Goal: Task Accomplishment & Management: Manage account settings

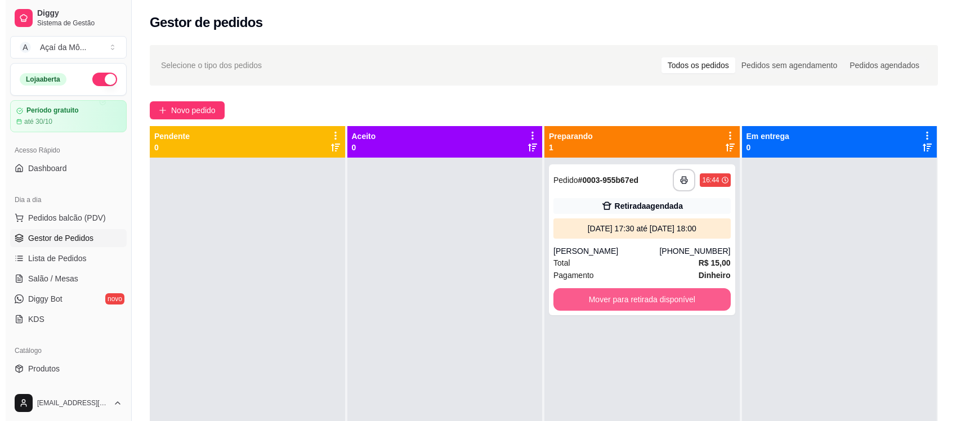
scroll to position [97, 0]
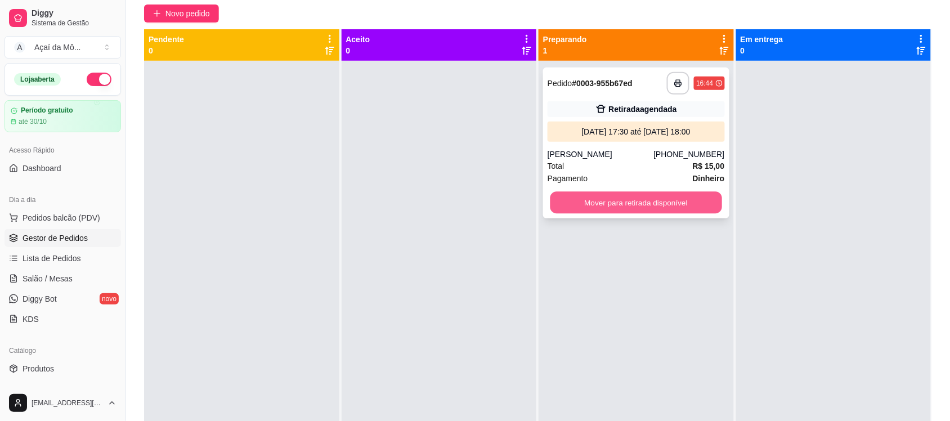
click at [651, 197] on button "Mover para retirada disponível" at bounding box center [636, 203] width 172 height 22
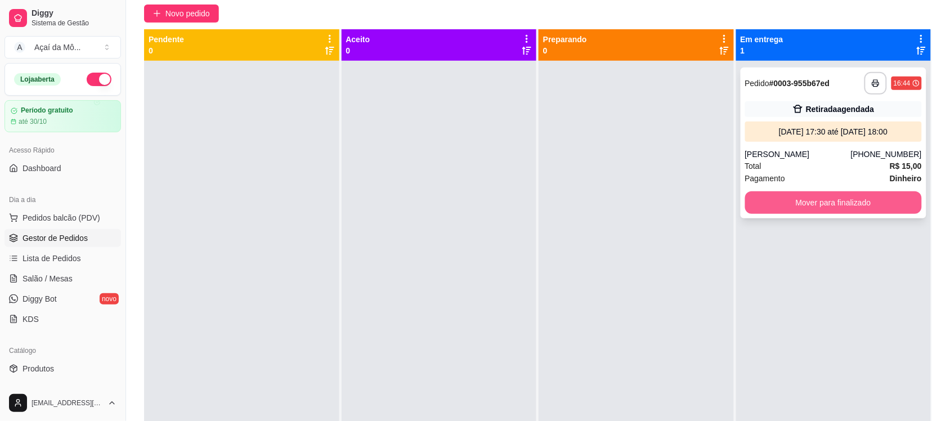
click at [889, 201] on button "Mover para finalizado" at bounding box center [833, 202] width 177 height 23
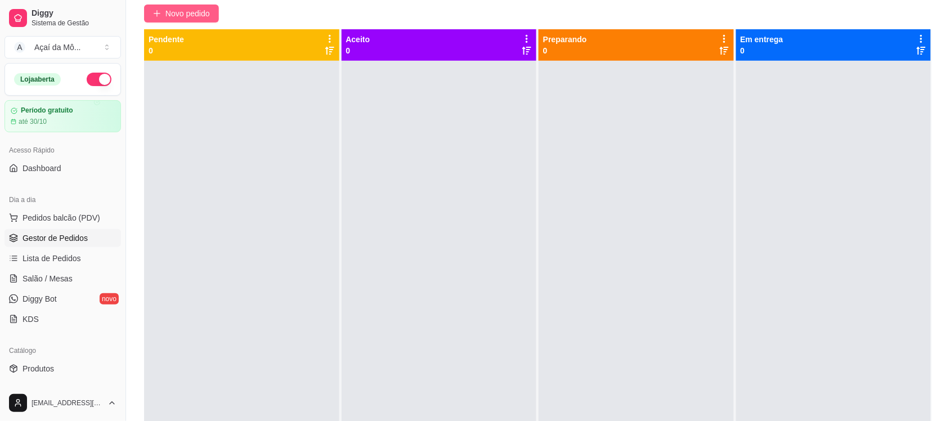
click at [176, 11] on span "Novo pedido" at bounding box center [187, 13] width 44 height 12
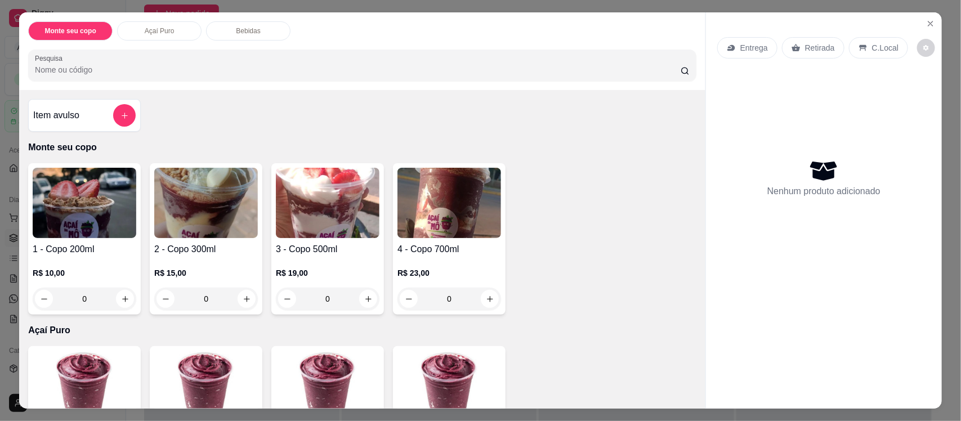
click at [206, 242] on div "2 - Copo 300ml R$ 15,00 0" at bounding box center [206, 238] width 113 height 151
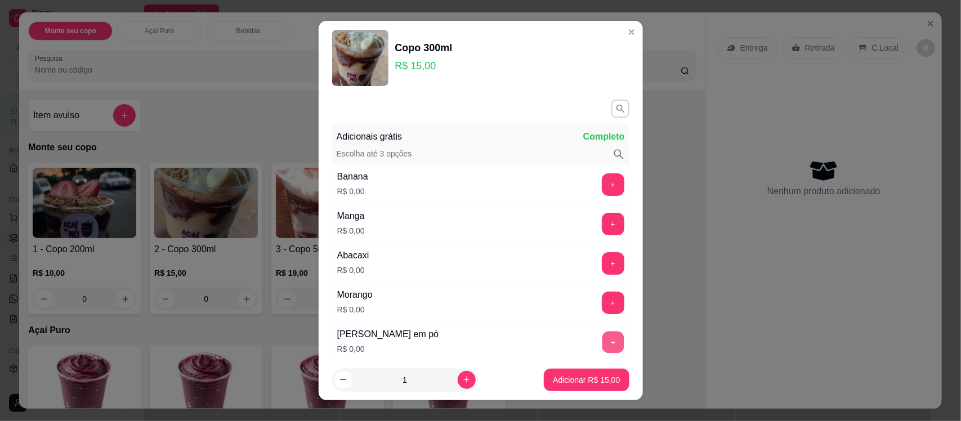
click at [602, 340] on button "+" at bounding box center [613, 342] width 22 height 22
click at [602, 190] on button "+" at bounding box center [613, 185] width 22 height 22
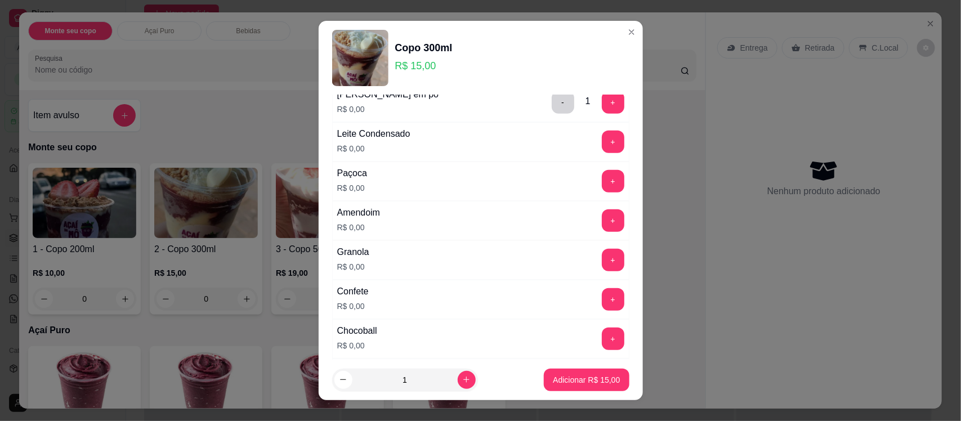
scroll to position [251, 0]
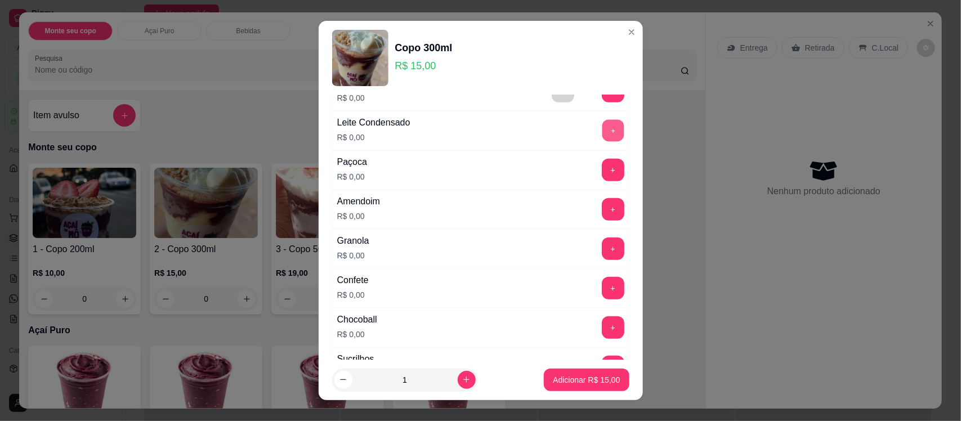
click at [602, 131] on button "+" at bounding box center [613, 131] width 22 height 22
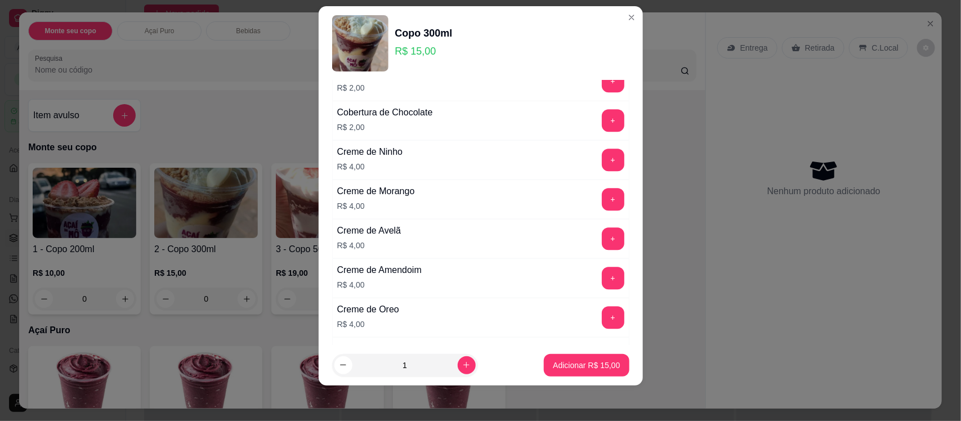
scroll to position [1332, 0]
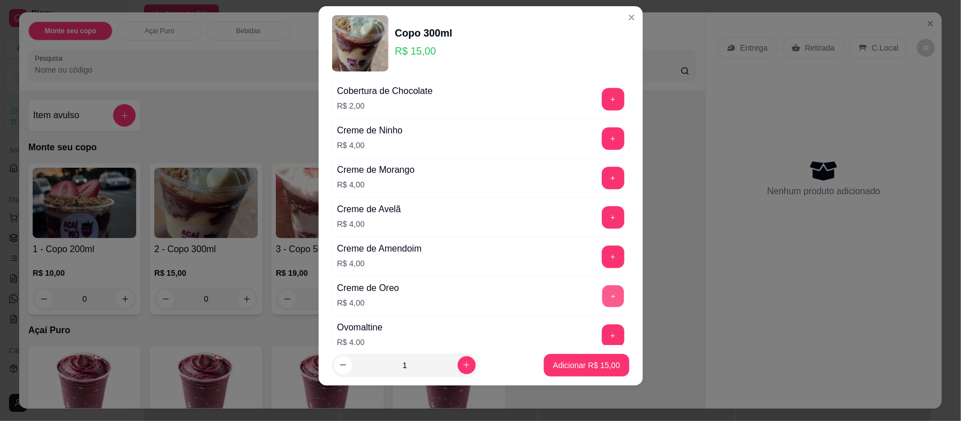
click at [602, 302] on button "+" at bounding box center [613, 296] width 22 height 22
click at [567, 369] on p "Adicionar R$ 19,00" at bounding box center [586, 365] width 65 height 11
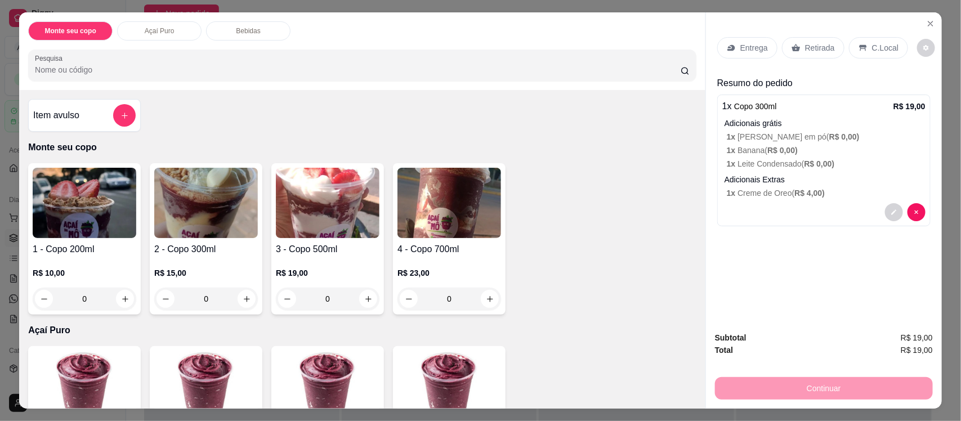
click at [231, 213] on img at bounding box center [206, 203] width 104 height 70
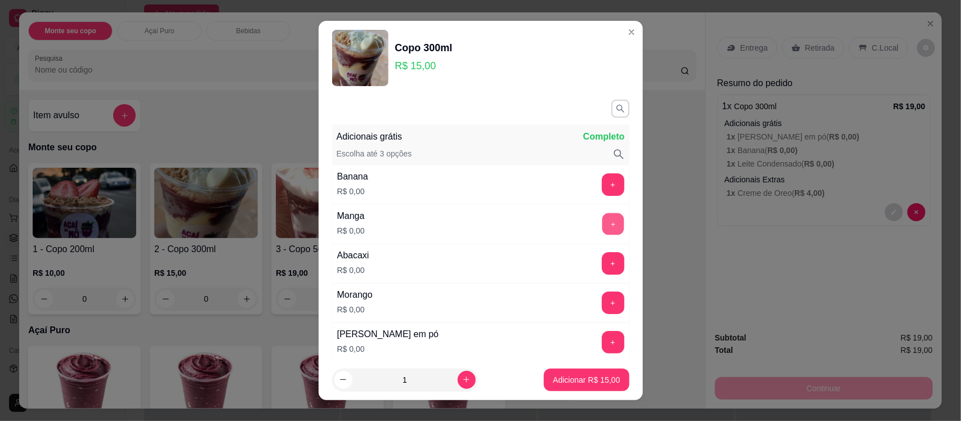
click at [602, 226] on button "+" at bounding box center [613, 224] width 22 height 22
click at [602, 347] on button "+" at bounding box center [613, 342] width 23 height 23
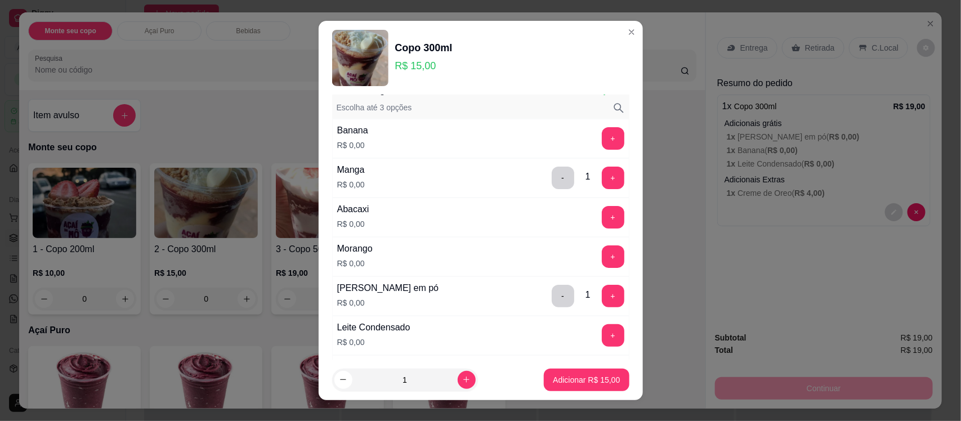
scroll to position [56, 0]
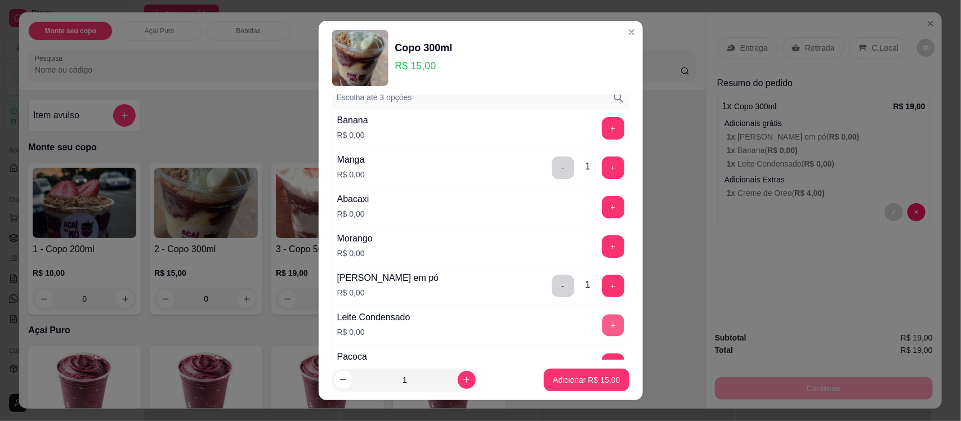
click at [602, 331] on button "+" at bounding box center [613, 326] width 22 height 22
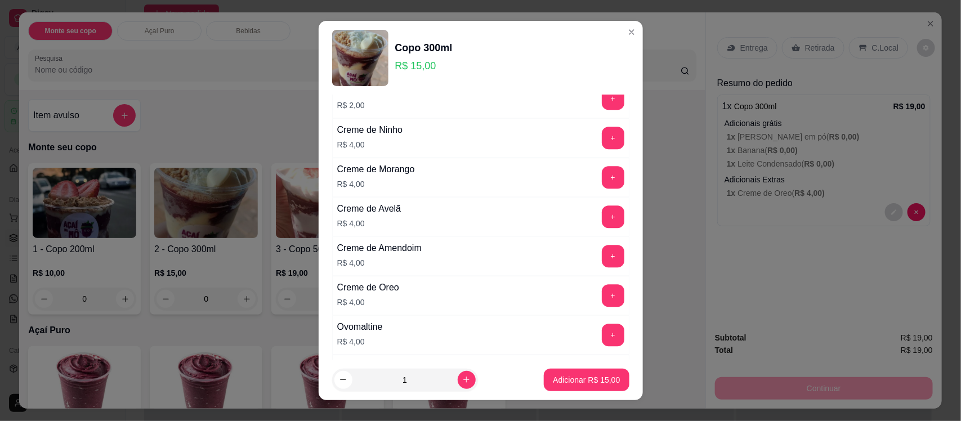
scroll to position [1337, 0]
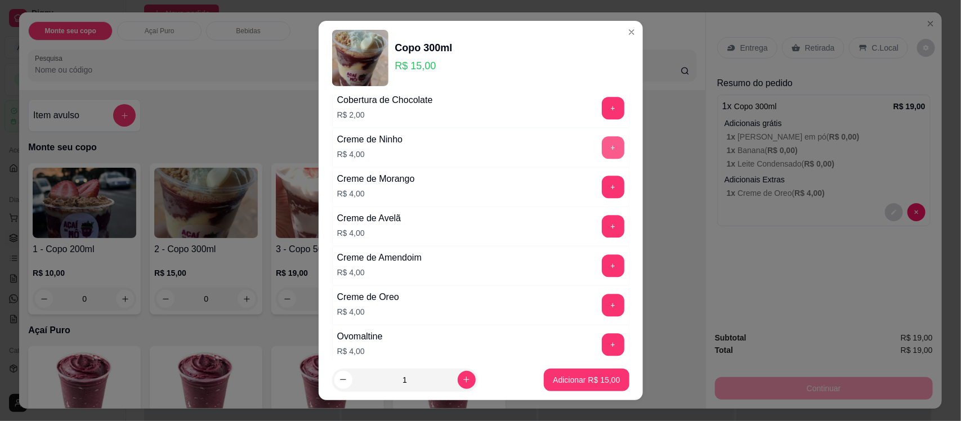
click at [602, 159] on button "+" at bounding box center [613, 147] width 23 height 23
click at [571, 373] on button "Adicionar R$ 19,00" at bounding box center [586, 380] width 85 height 23
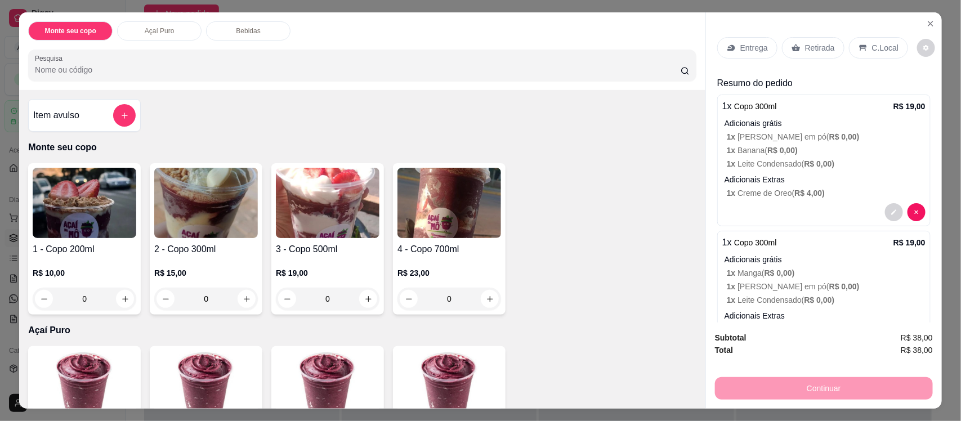
click at [844, 388] on div "Continuar" at bounding box center [824, 386] width 218 height 25
click at [836, 124] on p "Adicionais grátis" at bounding box center [824, 123] width 201 height 11
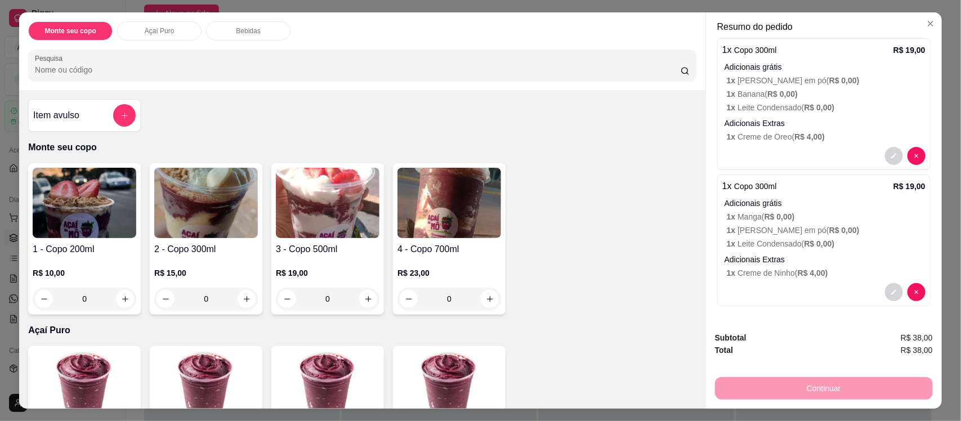
click at [836, 389] on div "Continuar" at bounding box center [824, 386] width 218 height 25
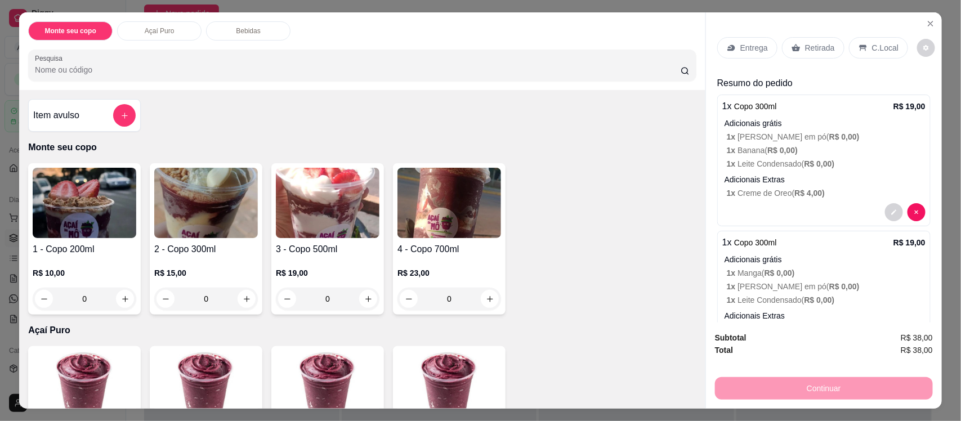
click at [824, 50] on p "Retirada" at bounding box center [820, 47] width 30 height 11
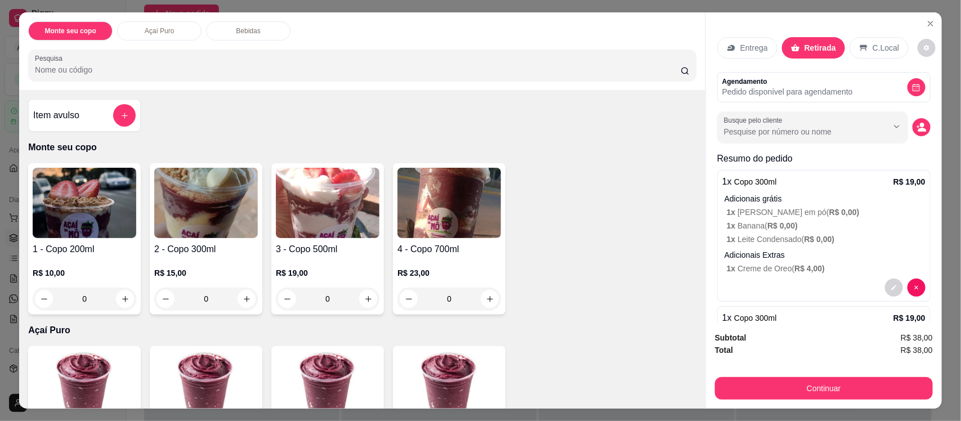
click at [859, 49] on icon at bounding box center [863, 47] width 9 height 9
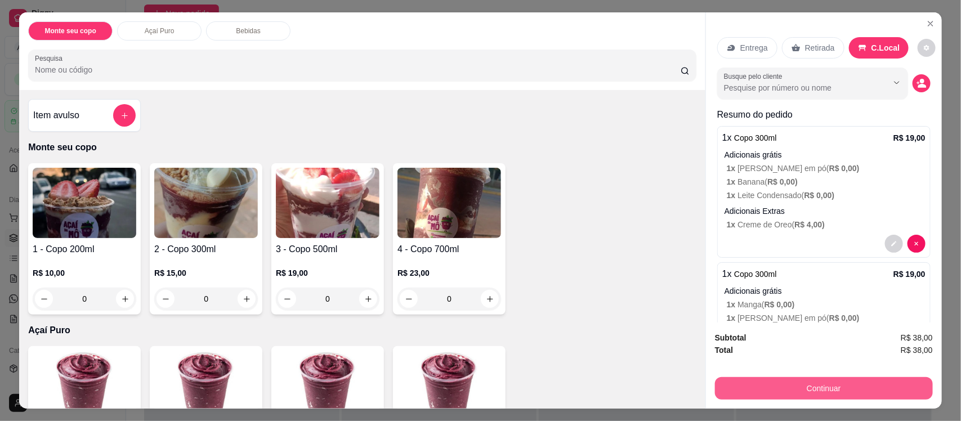
click at [819, 382] on button "Continuar" at bounding box center [824, 388] width 218 height 23
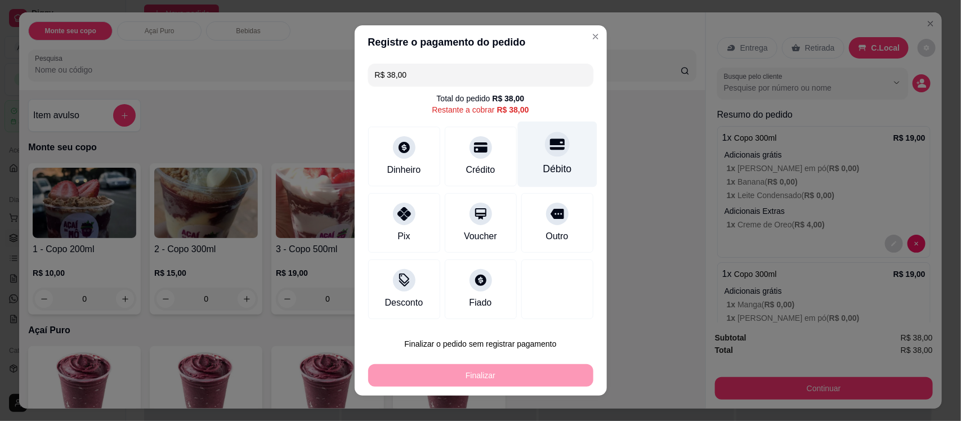
click at [547, 169] on div "Débito" at bounding box center [557, 169] width 29 height 15
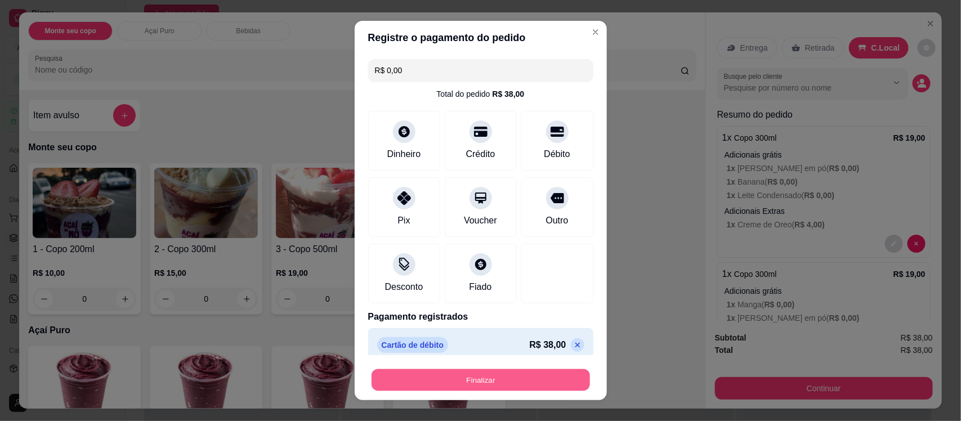
click at [468, 379] on button "Finalizar" at bounding box center [480, 380] width 218 height 22
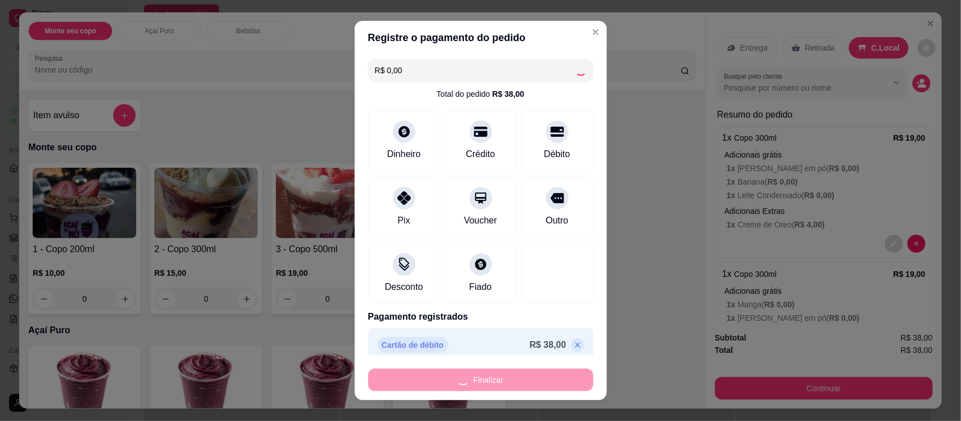
type input "-R$ 38,00"
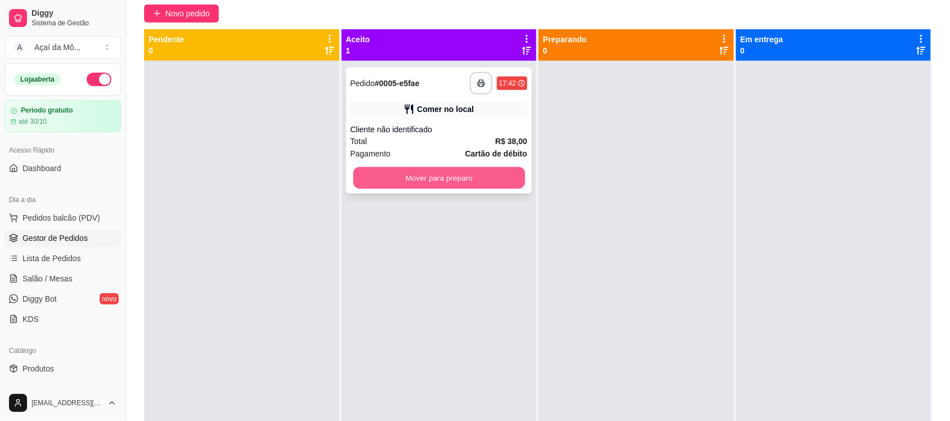
click at [460, 176] on button "Mover para preparo" at bounding box center [439, 178] width 172 height 22
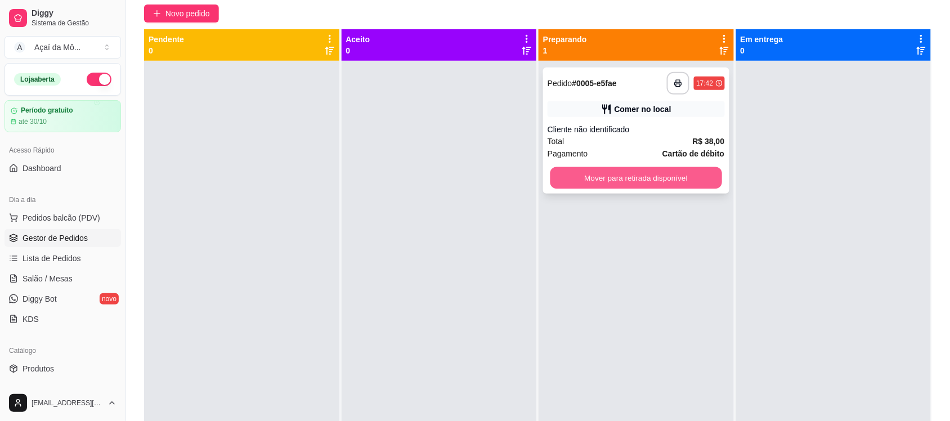
click at [583, 183] on button "Mover para retirada disponível" at bounding box center [636, 178] width 172 height 22
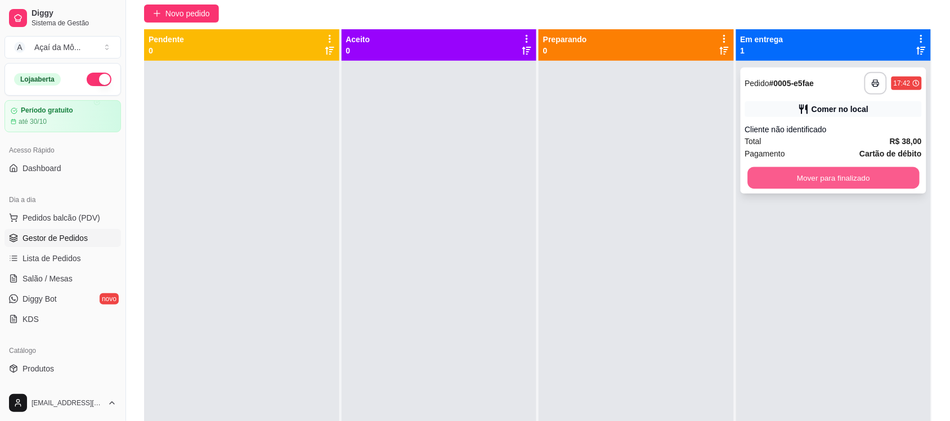
click at [774, 173] on button "Mover para finalizado" at bounding box center [833, 178] width 172 height 22
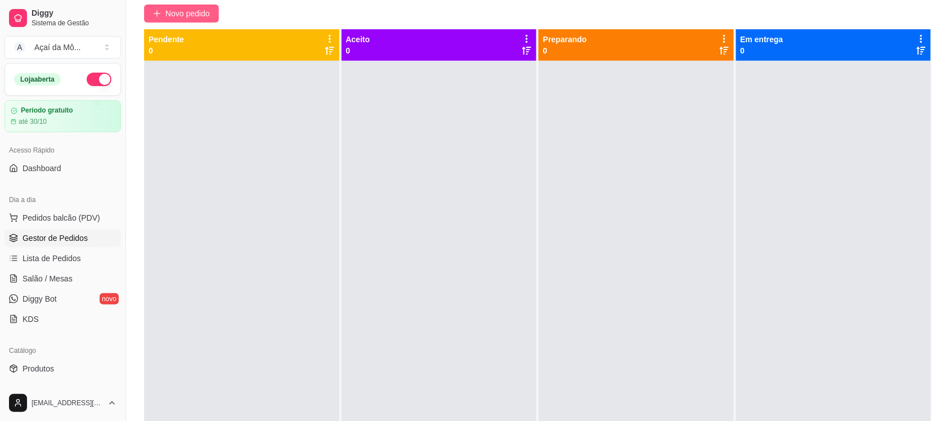
click at [158, 16] on icon "plus" at bounding box center [157, 14] width 8 height 8
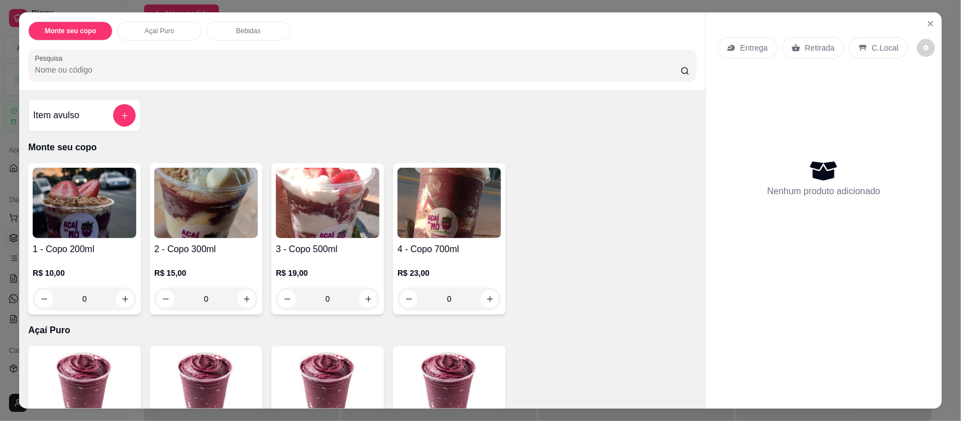
click at [207, 215] on img at bounding box center [206, 203] width 104 height 70
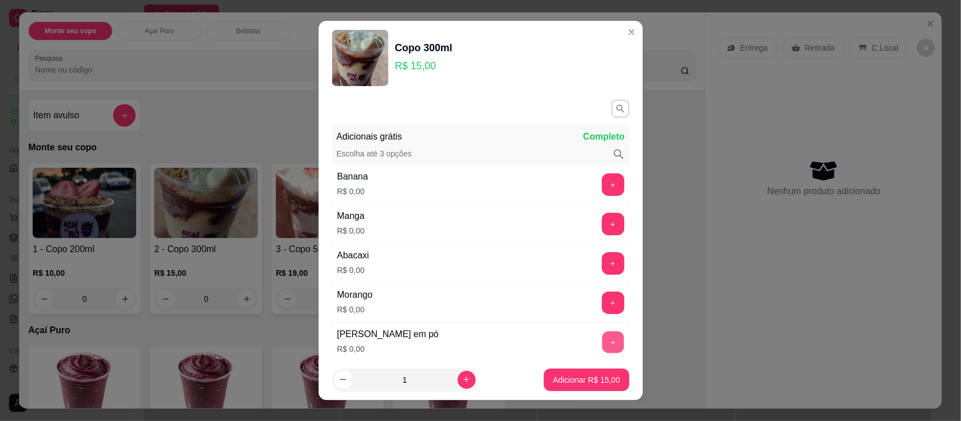
click at [602, 345] on button "+" at bounding box center [613, 342] width 22 height 22
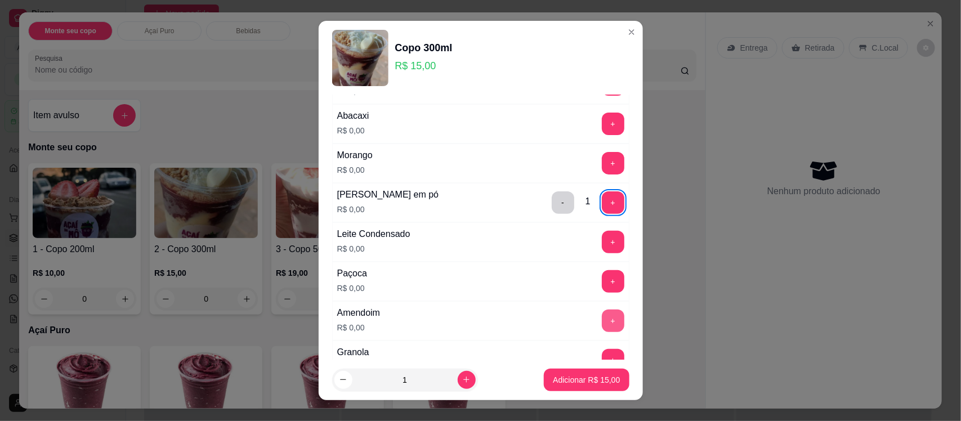
scroll to position [141, 0]
click at [602, 281] on button "+" at bounding box center [613, 281] width 22 height 22
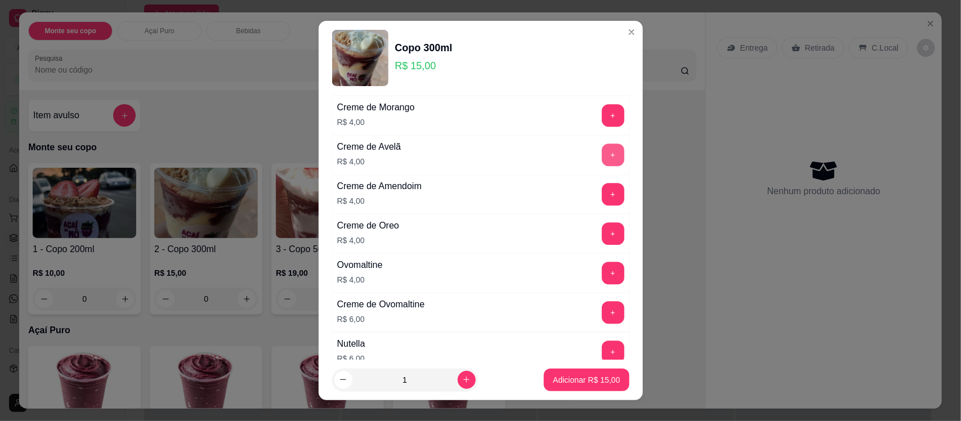
scroll to position [1463, 0]
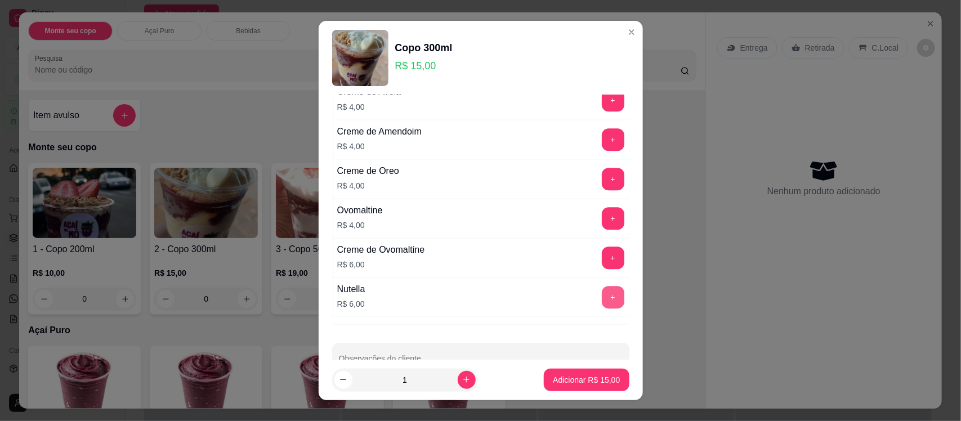
click at [602, 308] on button "+" at bounding box center [613, 297] width 23 height 23
click at [563, 379] on p "Adicionar R$ 21,00" at bounding box center [586, 379] width 65 height 11
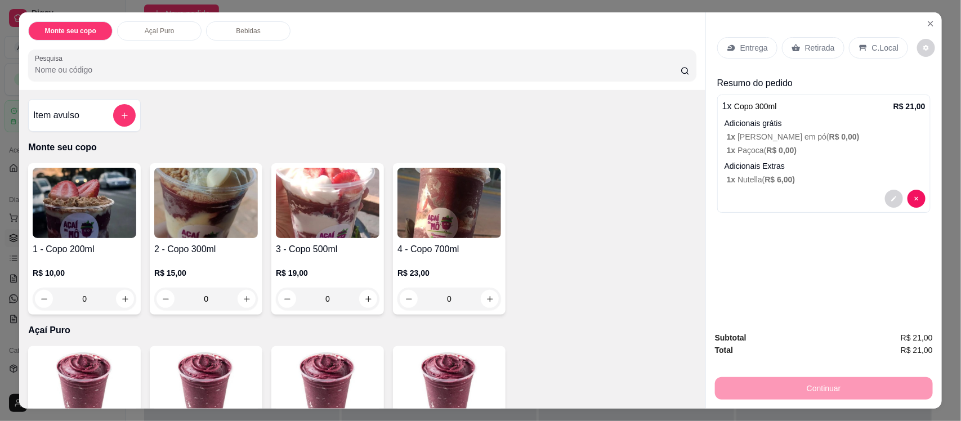
click at [887, 38] on div "C.Local" at bounding box center [878, 47] width 59 height 21
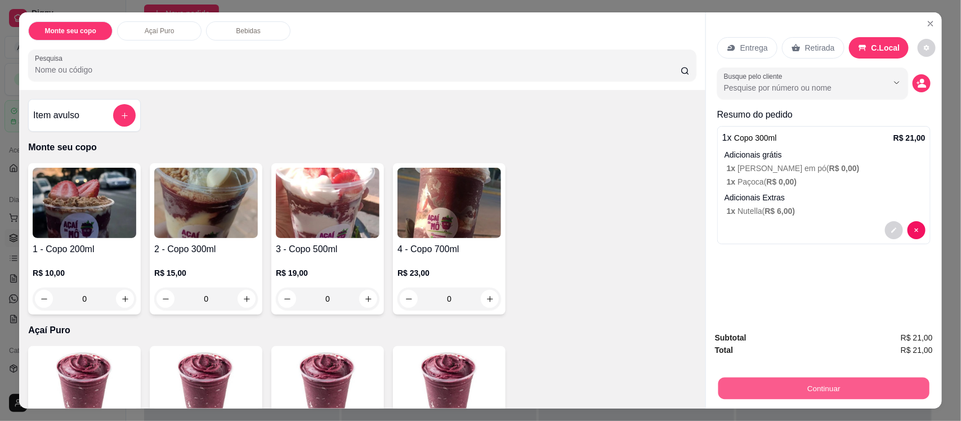
click at [835, 390] on button "Continuar" at bounding box center [823, 388] width 211 height 22
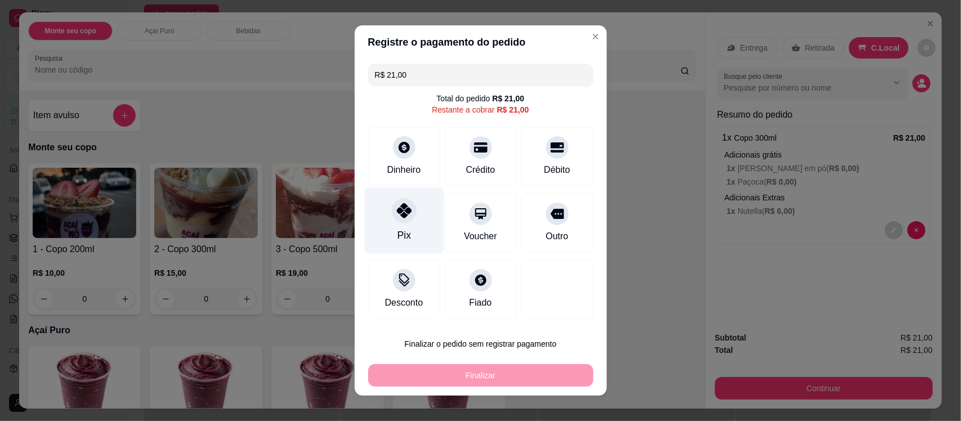
click at [397, 218] on div at bounding box center [404, 210] width 25 height 25
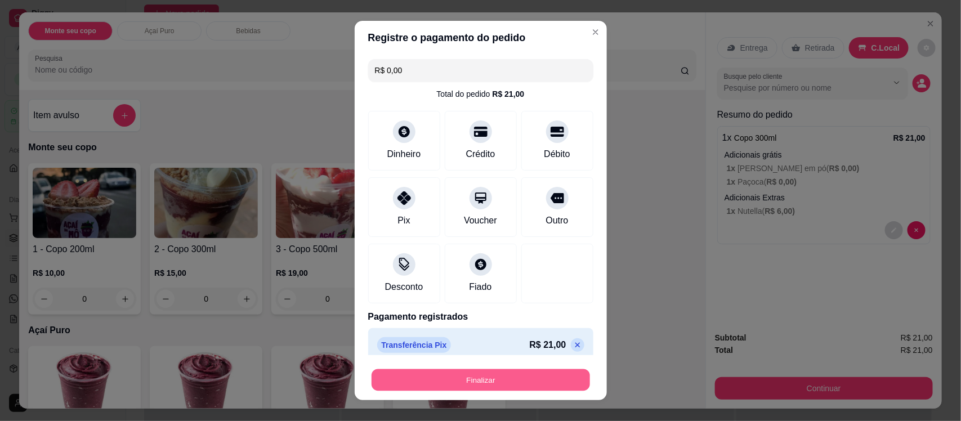
click at [477, 378] on button "Finalizar" at bounding box center [480, 380] width 218 height 22
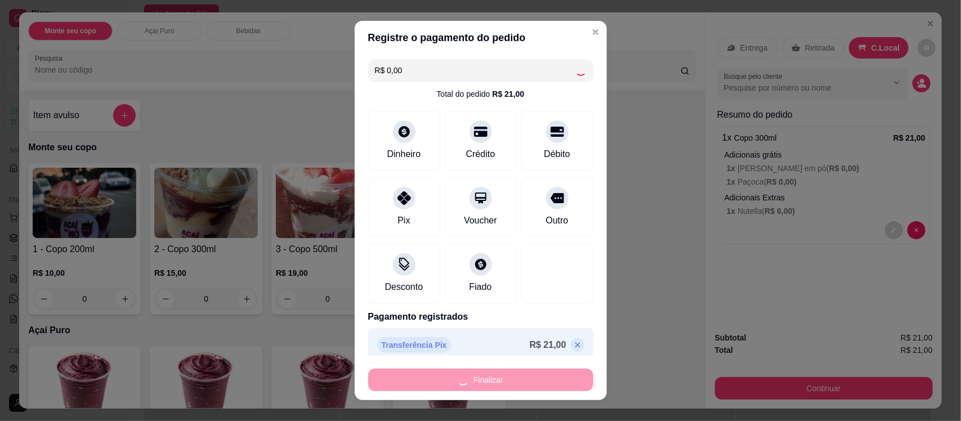
type input "-R$ 21,00"
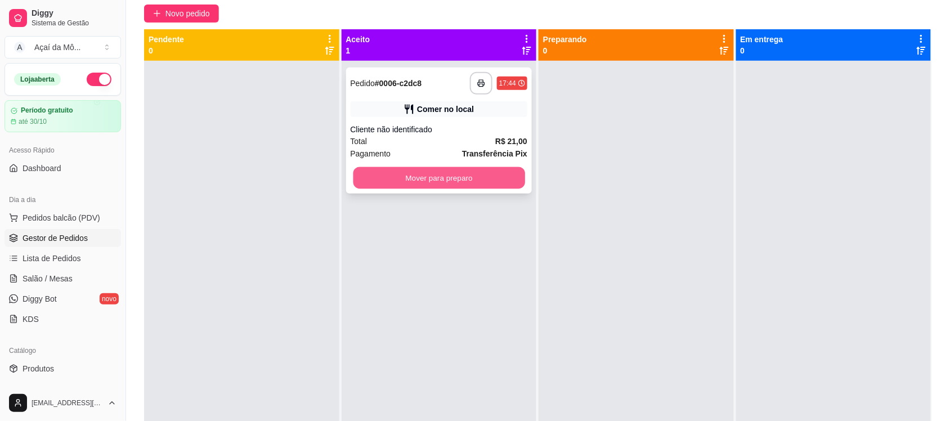
click at [466, 181] on button "Mover para preparo" at bounding box center [439, 178] width 172 height 22
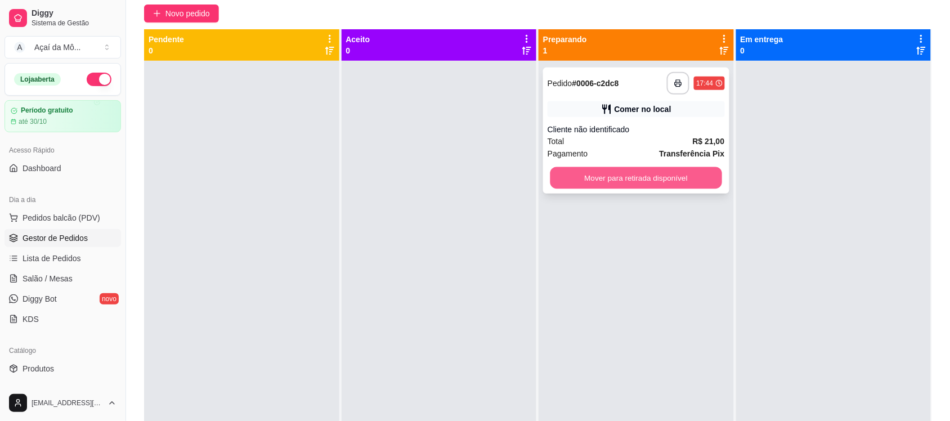
click at [620, 175] on button "Mover para retirada disponível" at bounding box center [636, 178] width 172 height 22
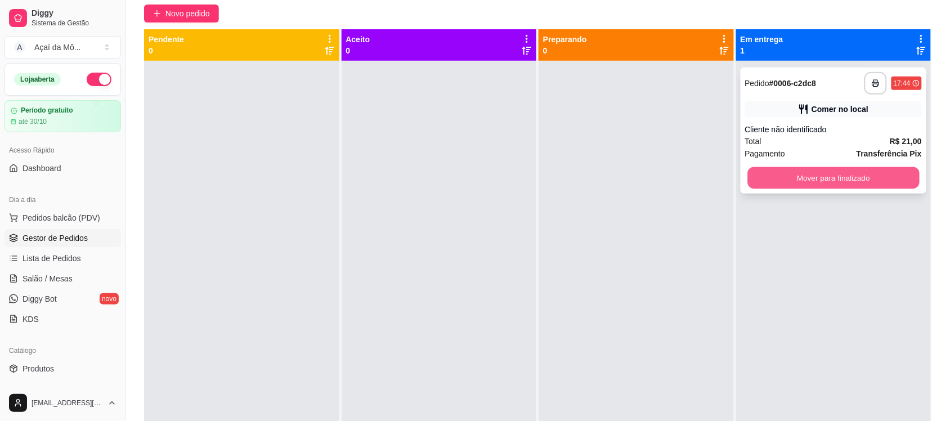
click at [769, 176] on button "Mover para finalizado" at bounding box center [833, 178] width 172 height 22
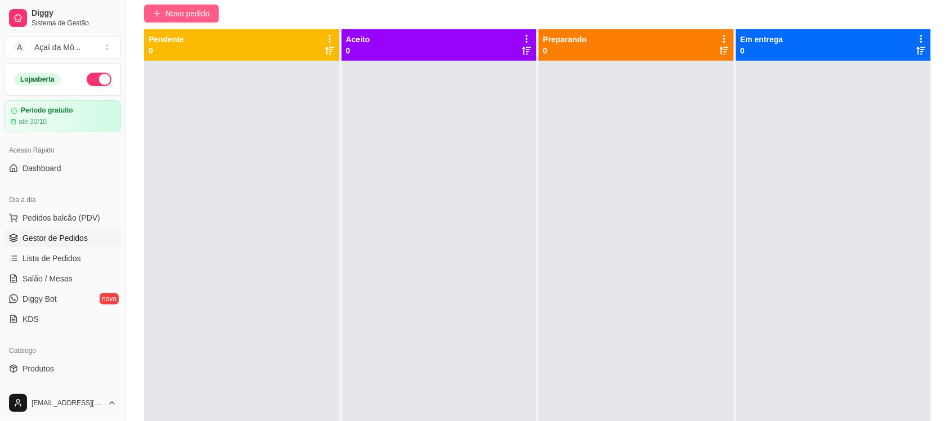
click at [192, 7] on span "Novo pedido" at bounding box center [187, 13] width 44 height 12
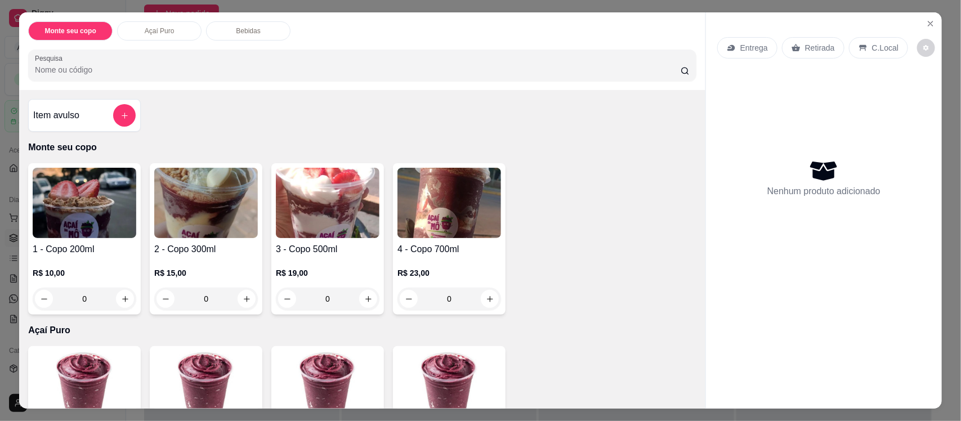
click at [295, 215] on img at bounding box center [328, 203] width 104 height 70
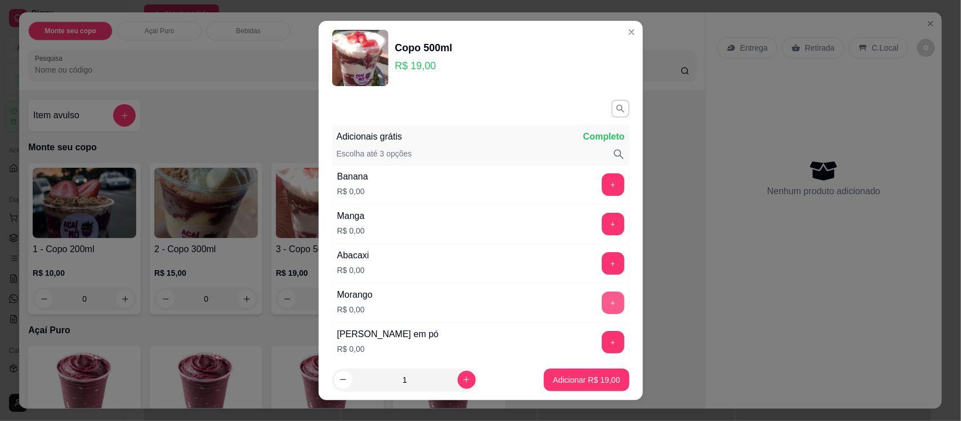
click at [602, 299] on button "+" at bounding box center [613, 303] width 23 height 23
click at [602, 255] on button "+" at bounding box center [613, 264] width 22 height 22
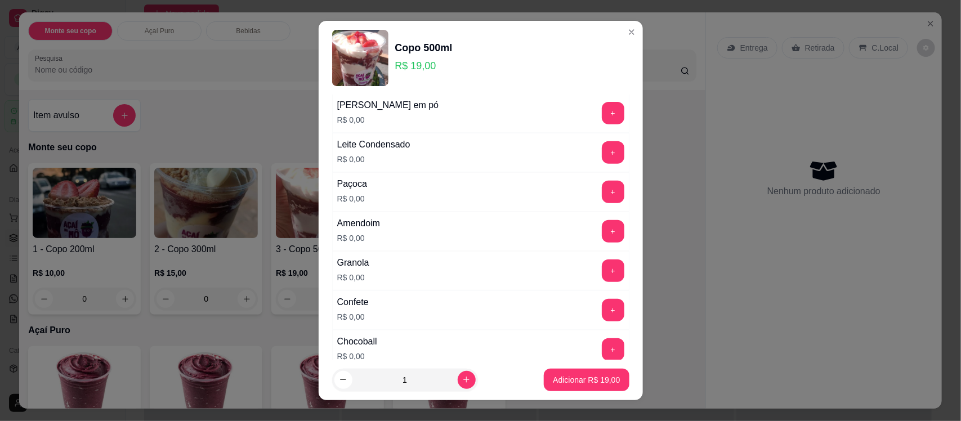
scroll to position [240, 0]
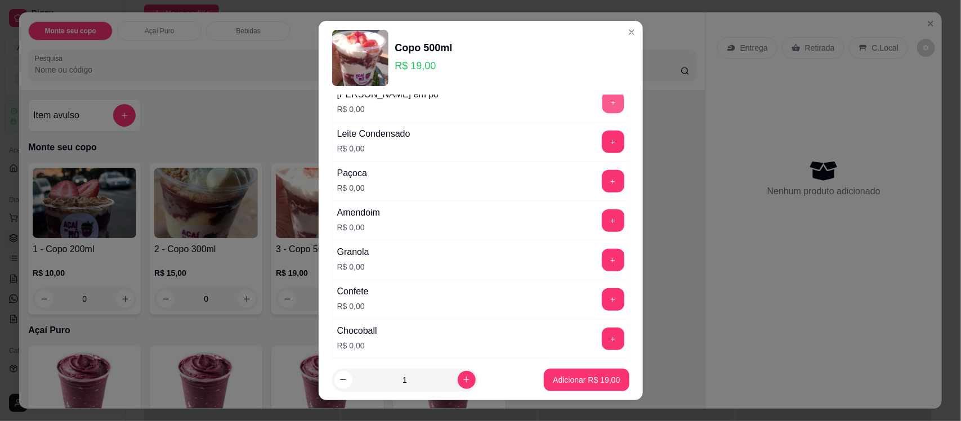
click at [602, 103] on button "+" at bounding box center [613, 103] width 22 height 22
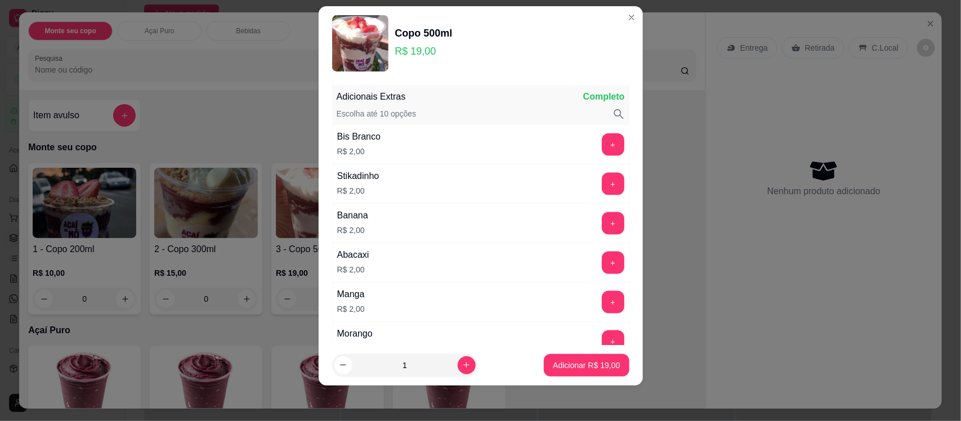
scroll to position [665, 0]
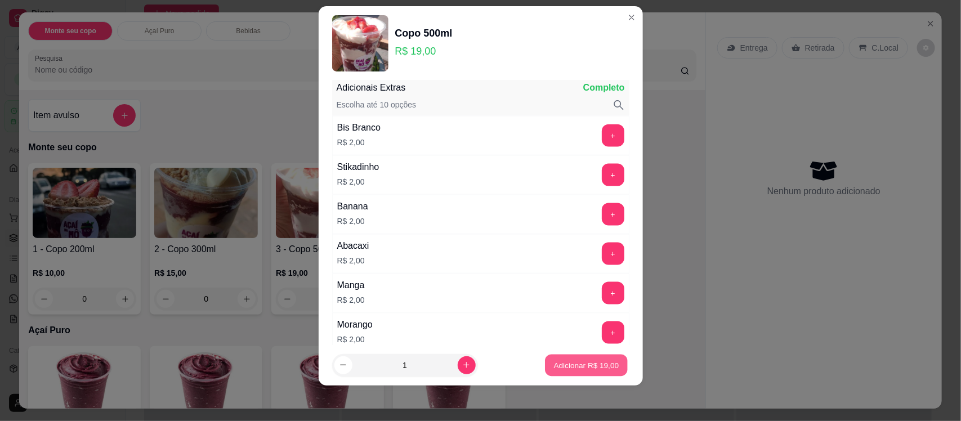
click at [545, 373] on button "Adicionar R$ 19,00" at bounding box center [586, 365] width 83 height 22
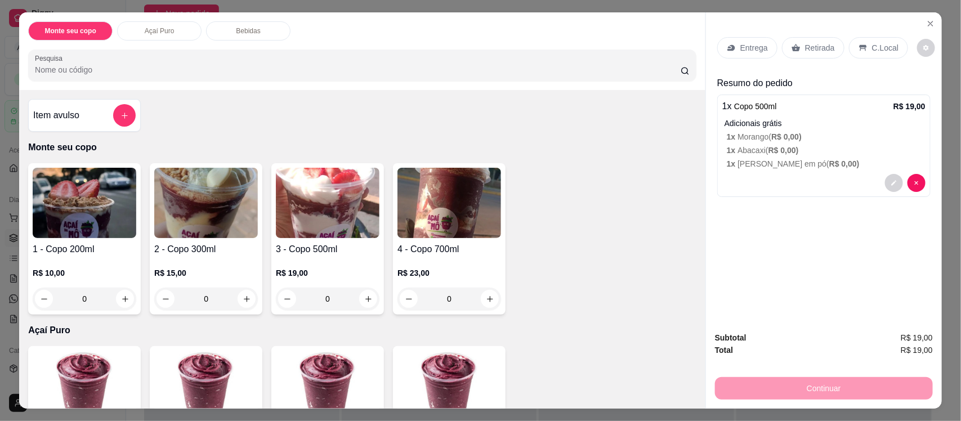
click at [761, 45] on p "Entrega" at bounding box center [754, 47] width 28 height 11
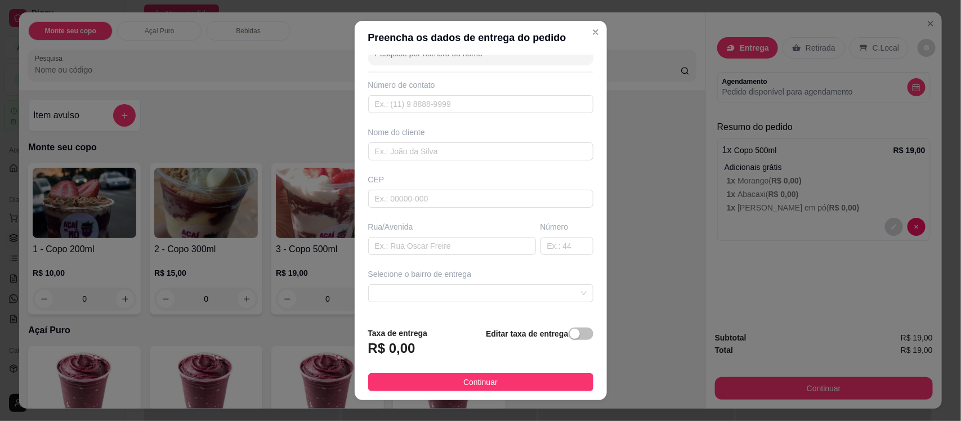
scroll to position [0, 0]
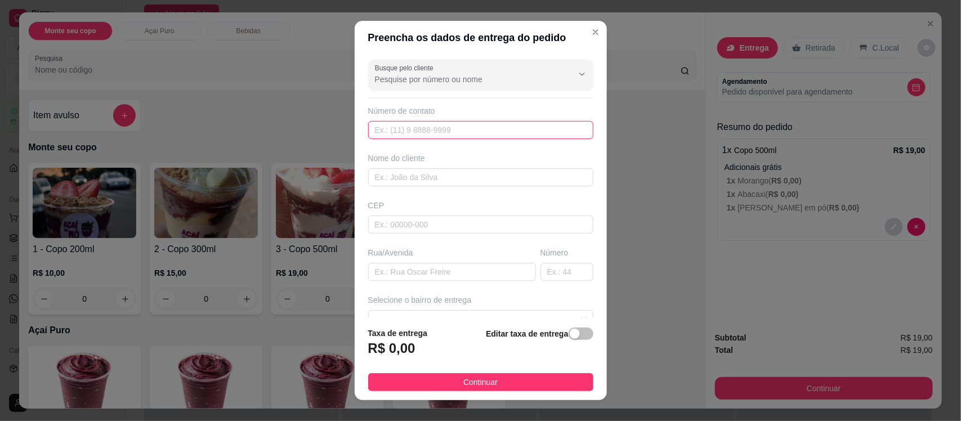
click at [487, 136] on input "text" at bounding box center [480, 130] width 225 height 18
click at [472, 128] on input "text" at bounding box center [480, 130] width 225 height 18
type input "[PHONE_NUMBER]"
click at [465, 179] on input "text" at bounding box center [480, 177] width 225 height 18
type input "irma"
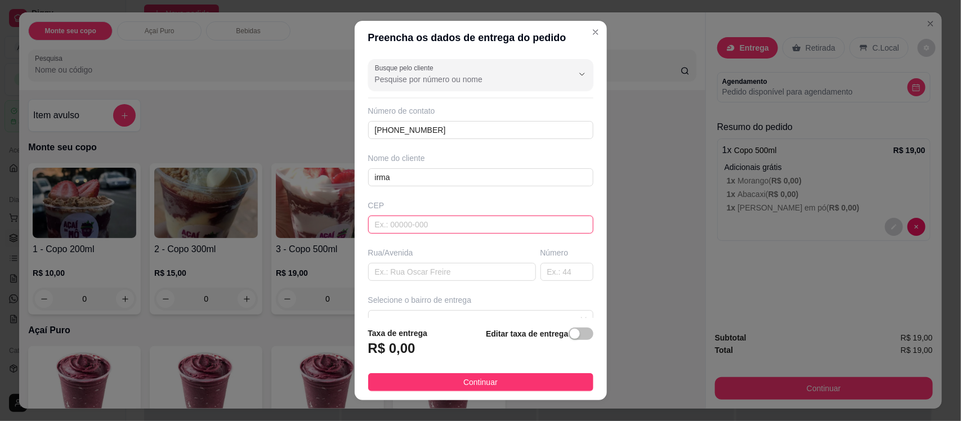
click at [476, 226] on input "text" at bounding box center [480, 225] width 225 height 18
click at [476, 274] on input "text" at bounding box center [452, 272] width 168 height 18
type input "[GEOGRAPHIC_DATA]"
click at [540, 272] on input "text" at bounding box center [566, 272] width 53 height 18
type input "229"
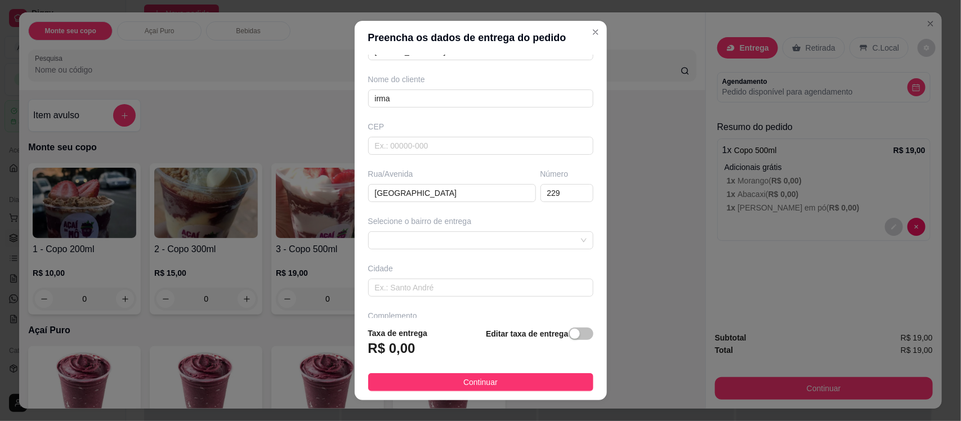
scroll to position [72, 0]
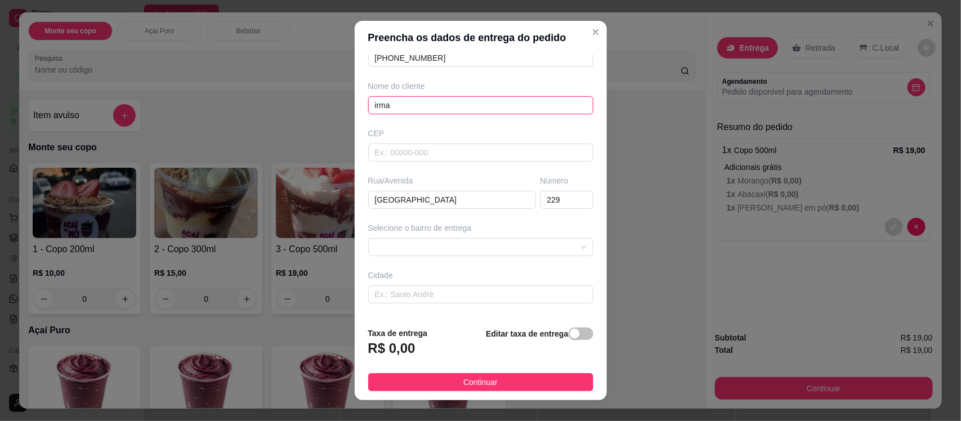
click at [372, 107] on input "irma" at bounding box center [480, 105] width 225 height 18
type input "[PERSON_NAME]"
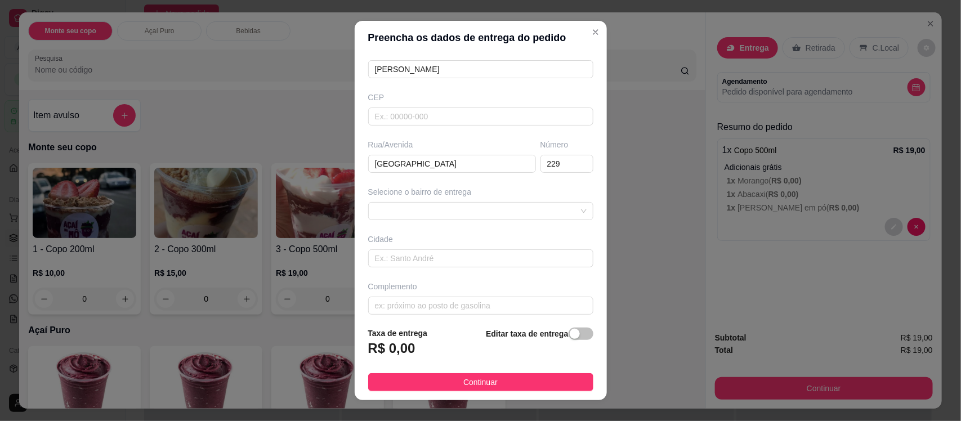
scroll to position [117, 0]
click at [513, 203] on span at bounding box center [481, 202] width 212 height 17
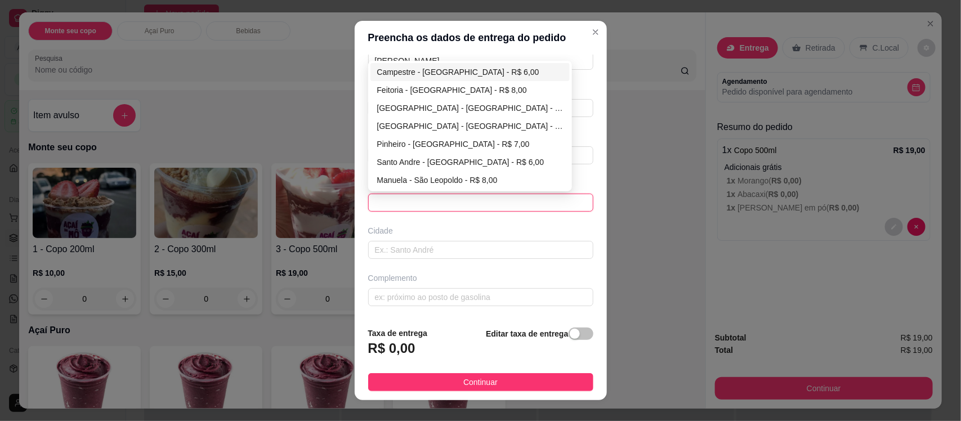
click at [450, 71] on div "Campestre - [GEOGRAPHIC_DATA] - R$ 6,00" at bounding box center [470, 72] width 186 height 12
type input "[GEOGRAPHIC_DATA]"
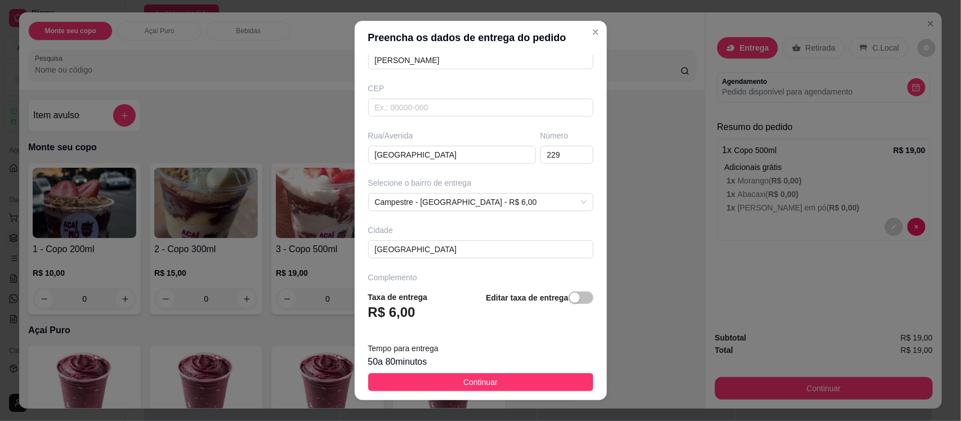
scroll to position [153, 0]
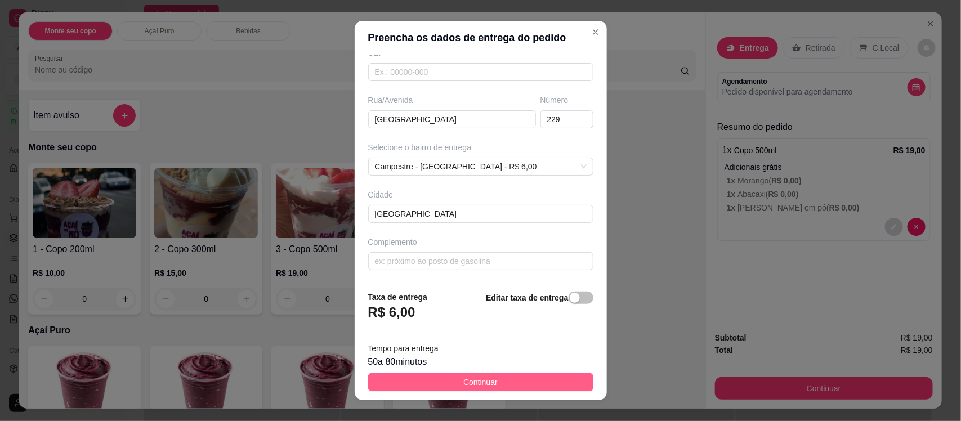
click at [454, 375] on button "Continuar" at bounding box center [480, 382] width 225 height 18
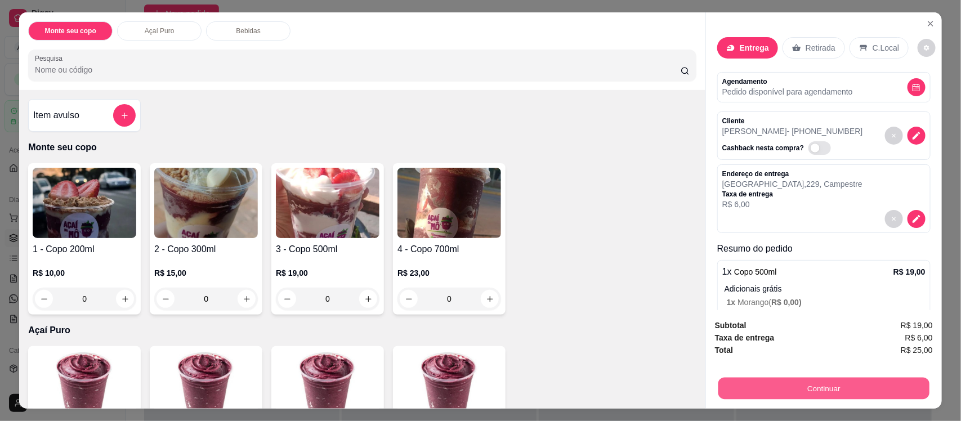
click at [774, 384] on button "Continuar" at bounding box center [823, 388] width 211 height 22
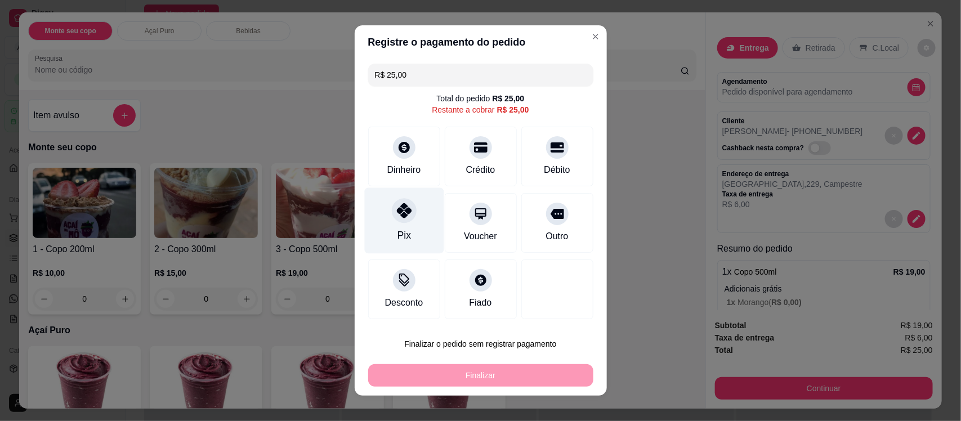
click at [397, 231] on div "Pix" at bounding box center [404, 235] width 14 height 15
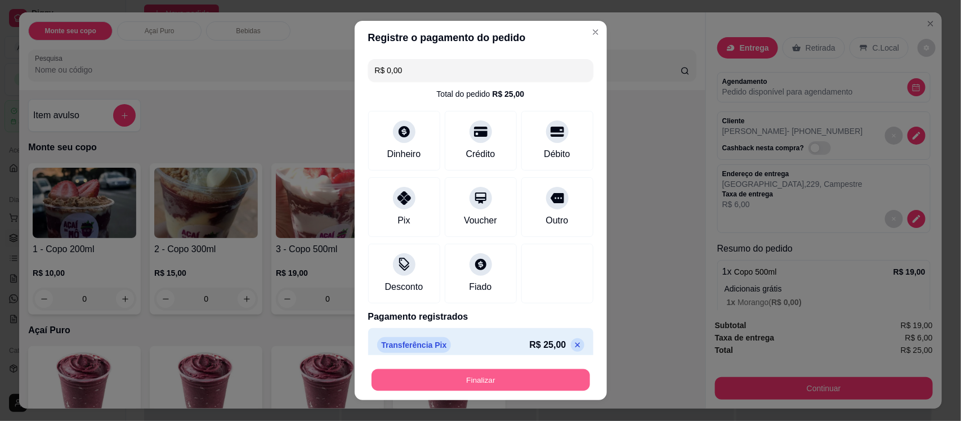
click at [439, 376] on button "Finalizar" at bounding box center [480, 380] width 218 height 22
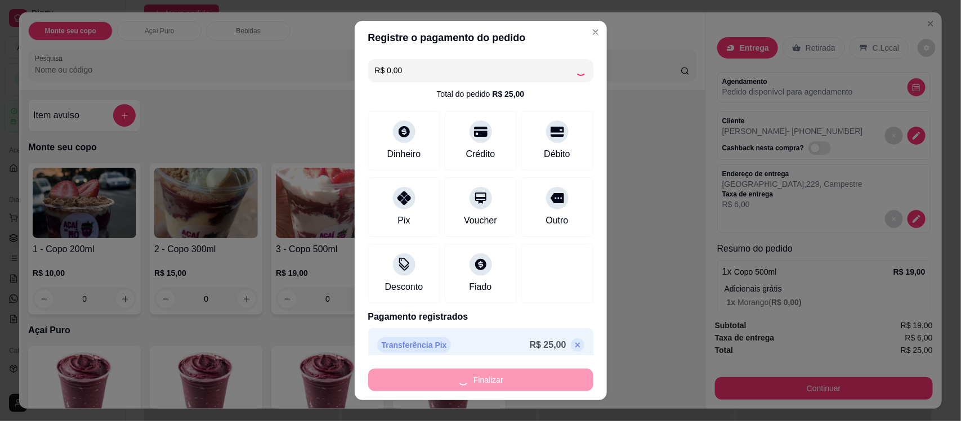
type input "-R$ 25,00"
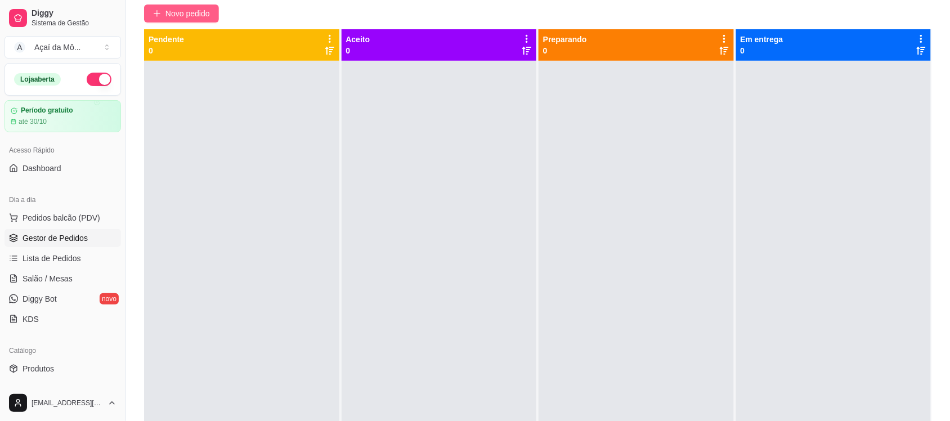
click at [183, 12] on span "Novo pedido" at bounding box center [187, 13] width 44 height 12
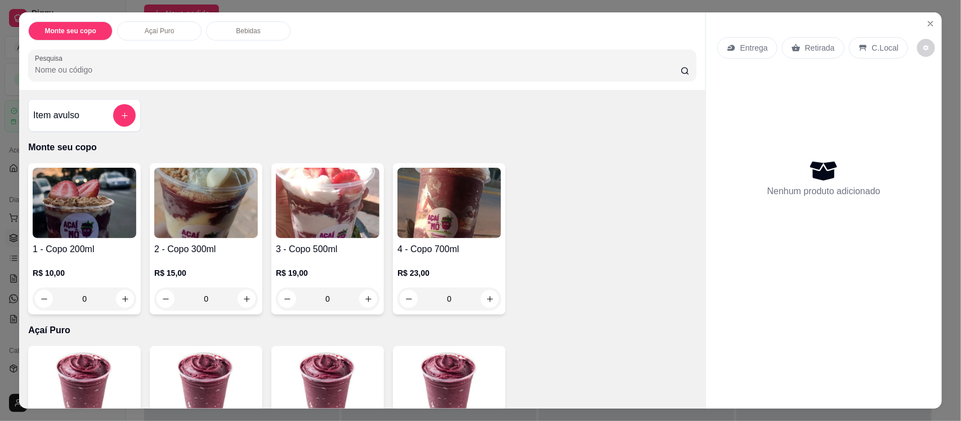
click at [338, 222] on img at bounding box center [328, 203] width 104 height 70
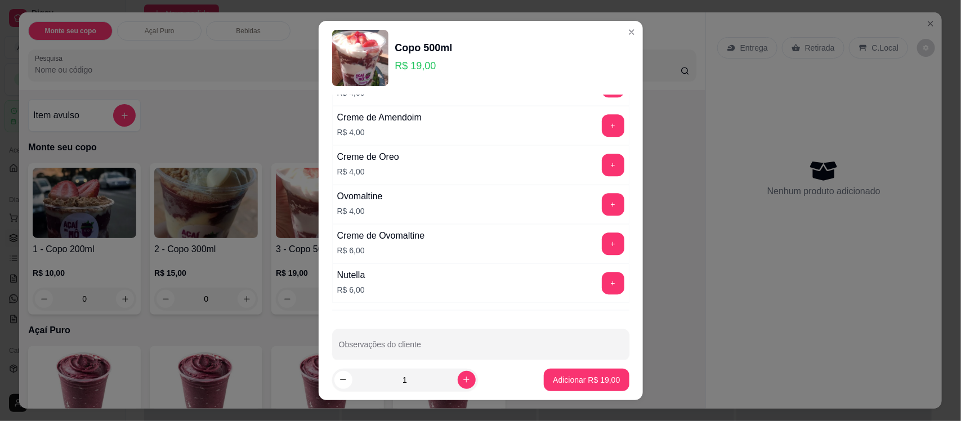
scroll to position [1504, 0]
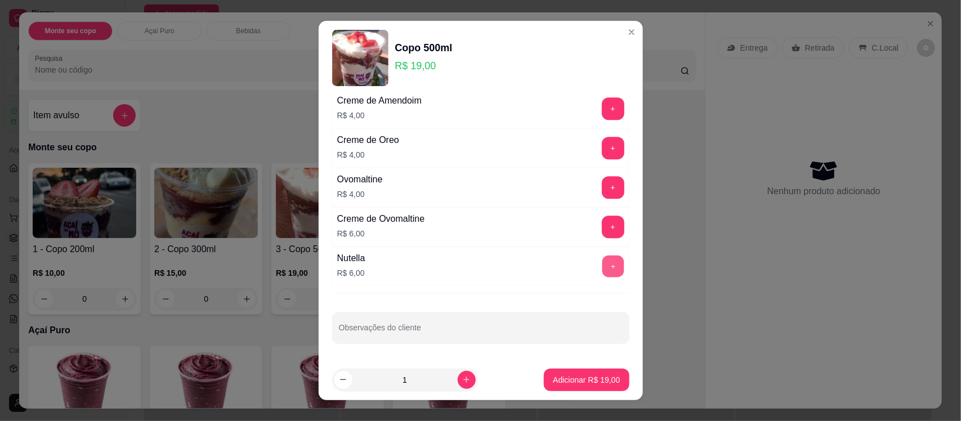
click at [602, 262] on button "+" at bounding box center [613, 266] width 22 height 22
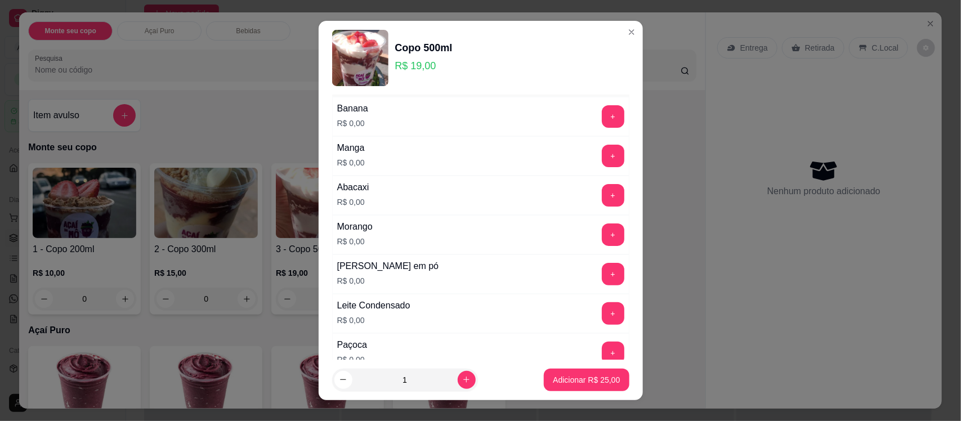
scroll to position [73, 0]
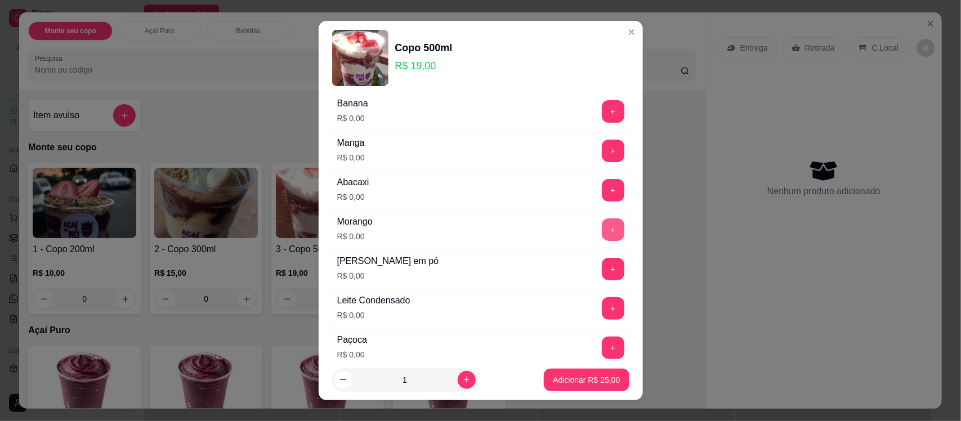
click at [602, 223] on button "+" at bounding box center [613, 229] width 23 height 23
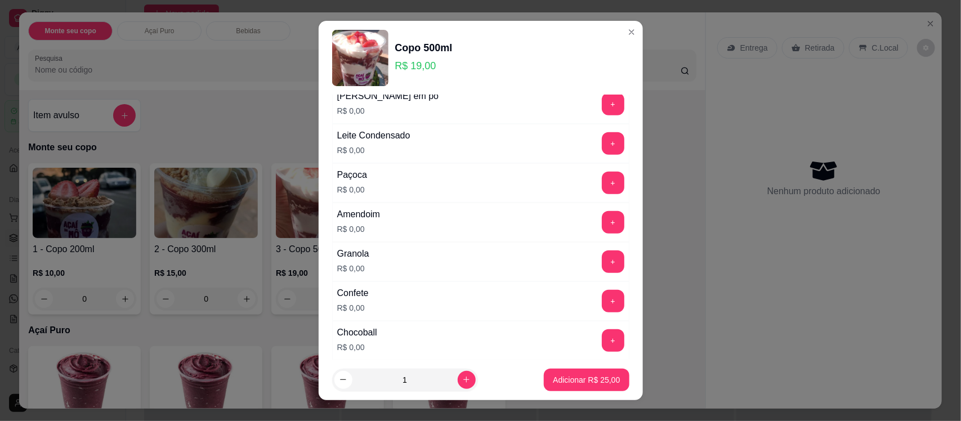
scroll to position [411, 0]
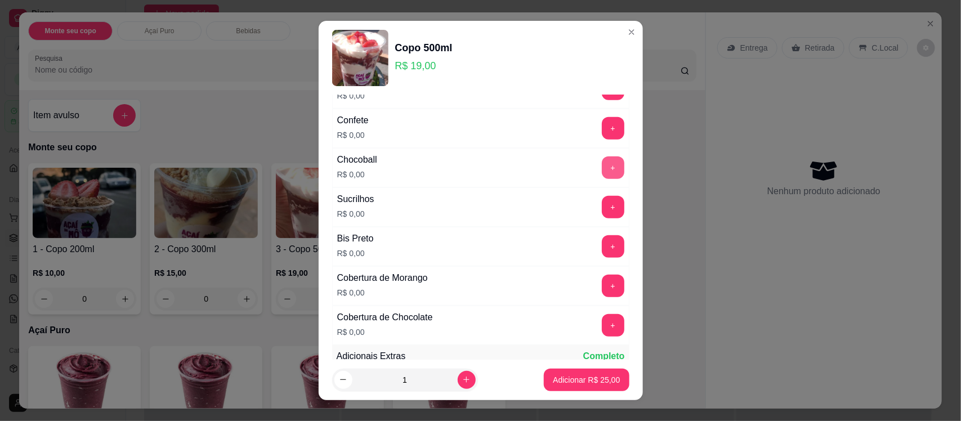
click at [602, 172] on button "+" at bounding box center [613, 167] width 23 height 23
click at [602, 249] on button "+" at bounding box center [613, 247] width 22 height 22
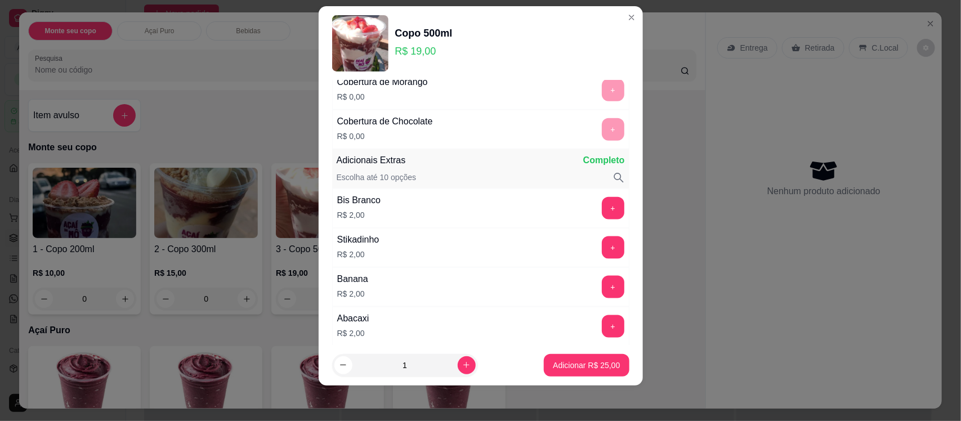
scroll to position [665, 0]
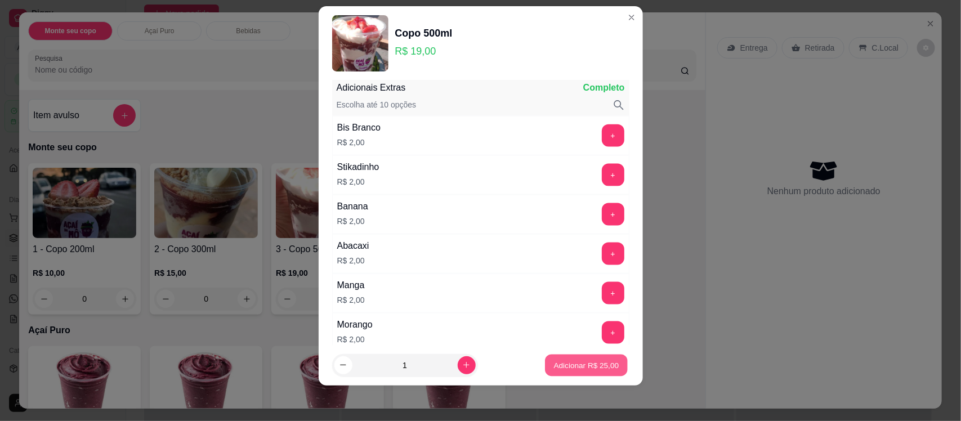
click at [580, 358] on button "Adicionar R$ 25,00" at bounding box center [586, 365] width 83 height 22
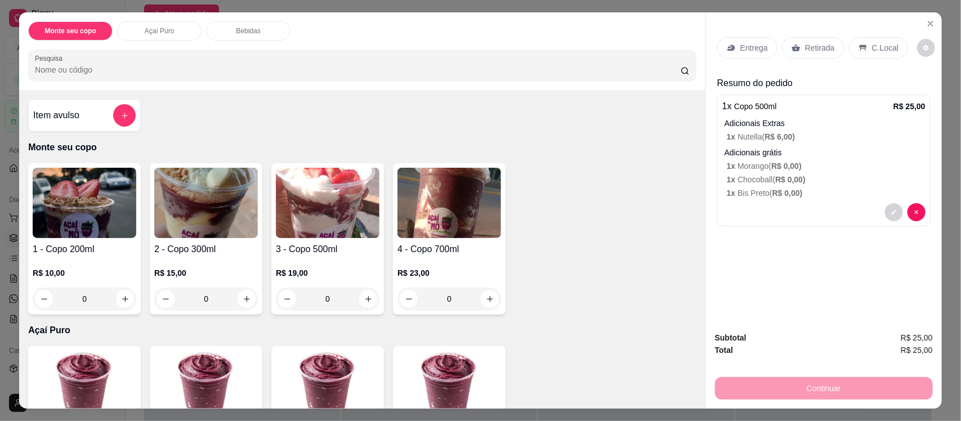
click at [859, 49] on icon at bounding box center [862, 48] width 7 height 6
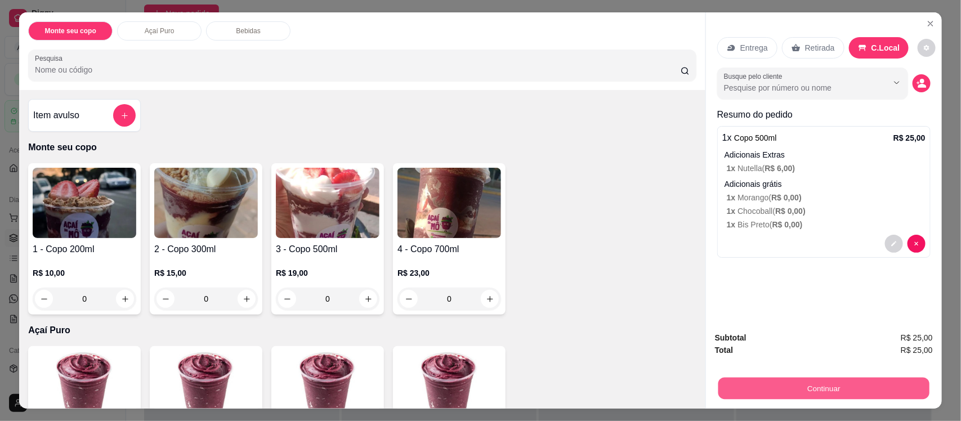
click at [828, 387] on button "Continuar" at bounding box center [823, 388] width 211 height 22
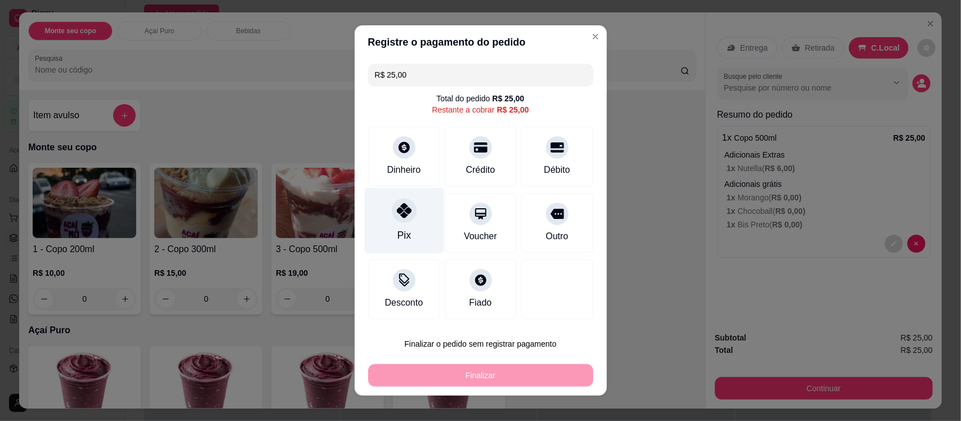
click at [404, 218] on div at bounding box center [404, 210] width 25 height 25
type input "R$ 0,00"
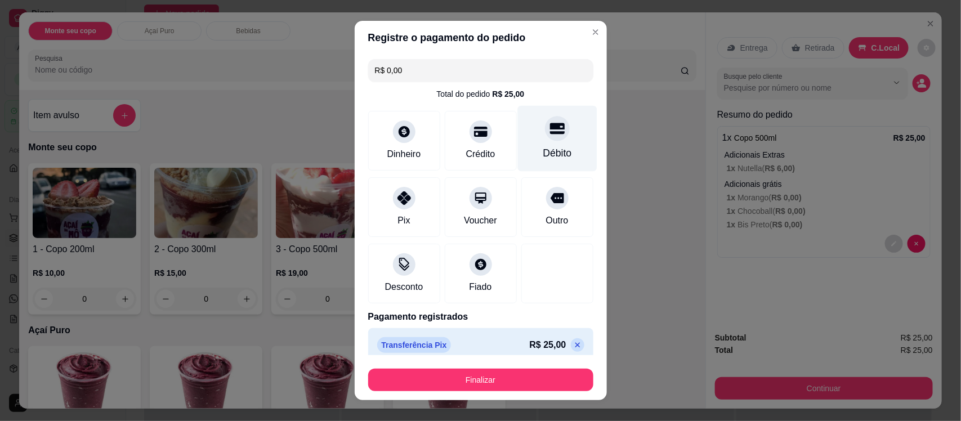
click at [549, 130] on icon at bounding box center [556, 129] width 15 height 15
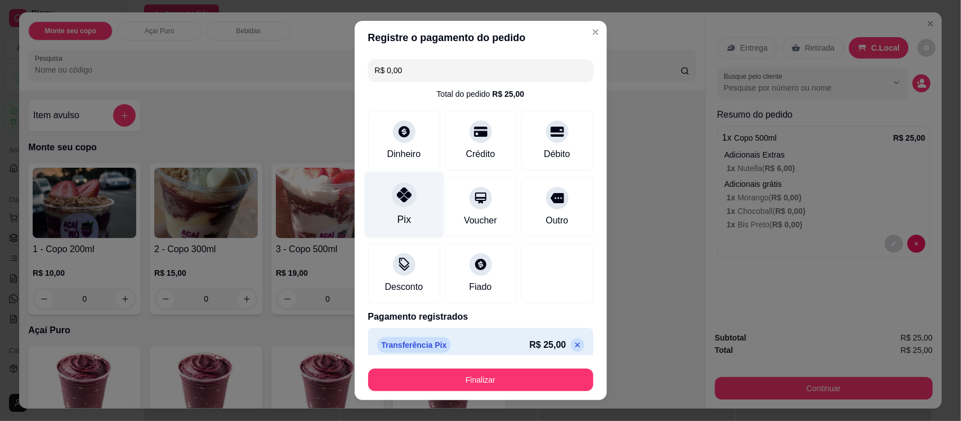
click at [414, 186] on div "Pix" at bounding box center [403, 205] width 79 height 66
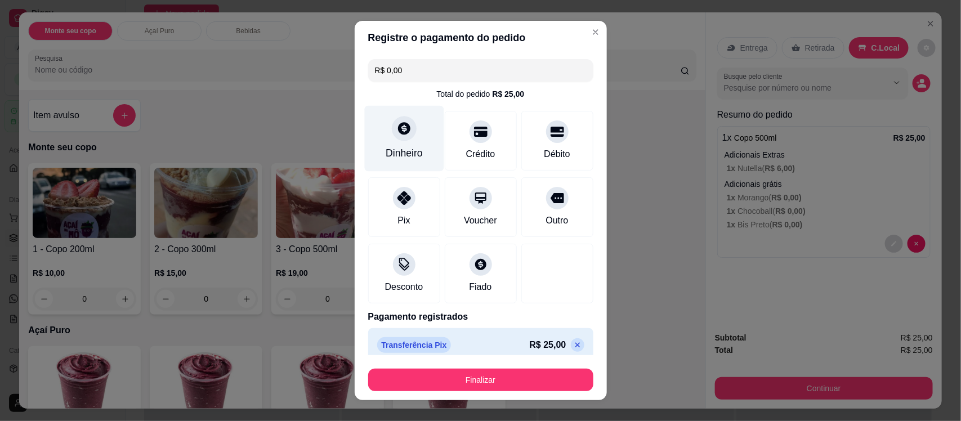
click at [396, 133] on icon at bounding box center [403, 129] width 15 height 15
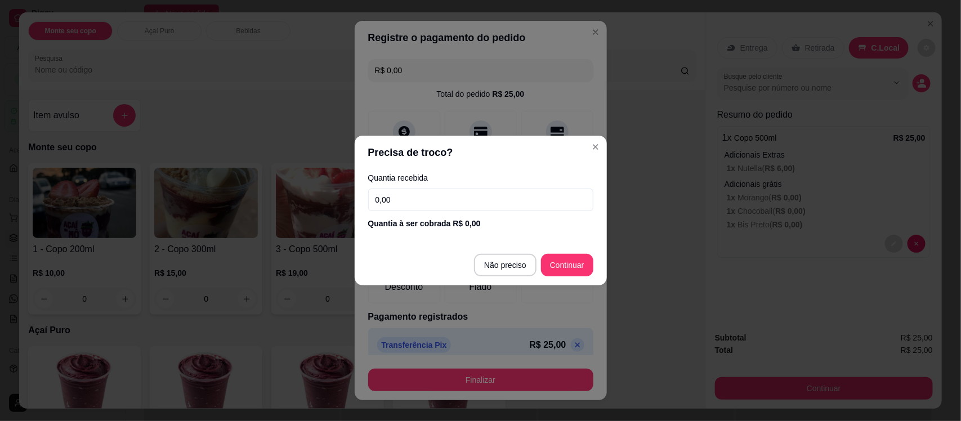
click at [402, 196] on input "0,00" at bounding box center [480, 200] width 225 height 23
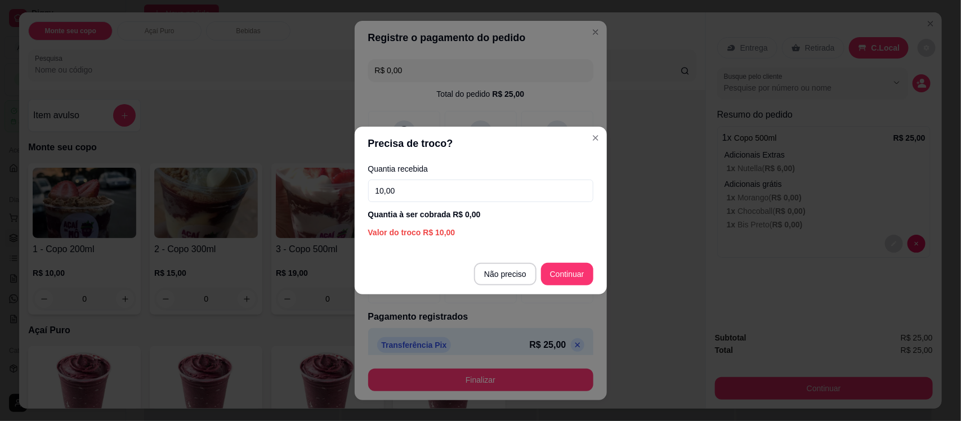
type input "10,00"
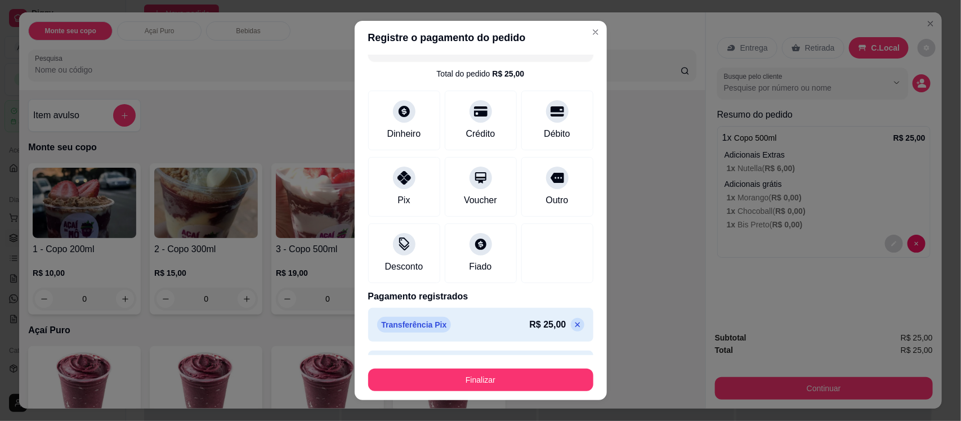
scroll to position [55, 0]
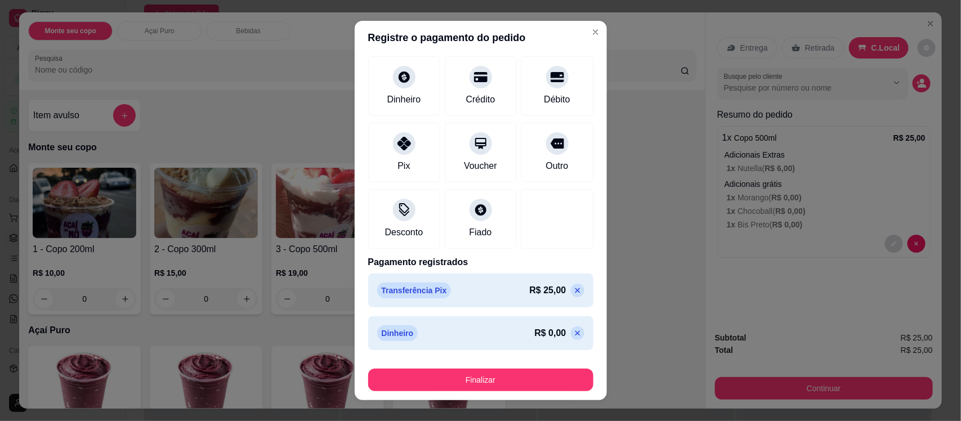
click at [534, 332] on p "R$ 0,00" at bounding box center [550, 333] width 32 height 14
click at [534, 334] on p "R$ 0,00" at bounding box center [550, 333] width 32 height 14
click at [573, 288] on icon at bounding box center [577, 290] width 9 height 9
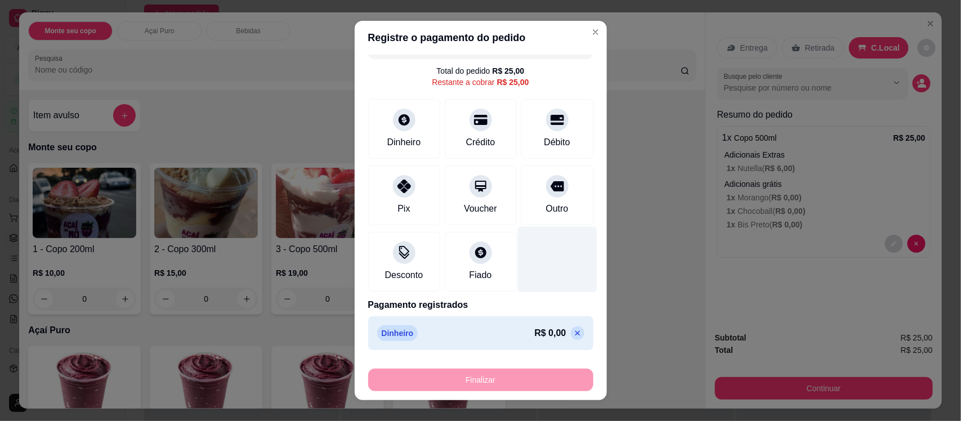
scroll to position [23, 0]
click at [534, 334] on p "R$ 0,00" at bounding box center [550, 333] width 32 height 14
click at [534, 333] on p "R$ 0,00" at bounding box center [550, 333] width 32 height 14
click at [573, 330] on icon at bounding box center [577, 333] width 9 height 9
type input "R$ 0,00"
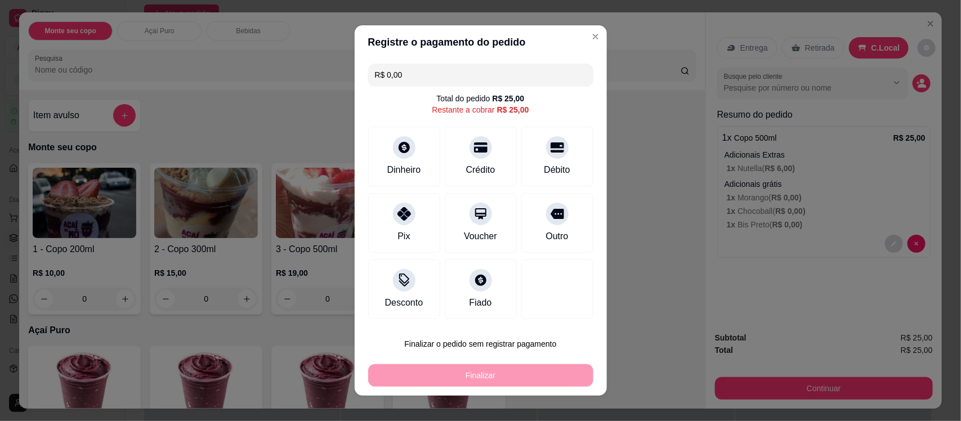
scroll to position [0, 0]
click at [401, 168] on div "Dinheiro" at bounding box center [403, 169] width 37 height 15
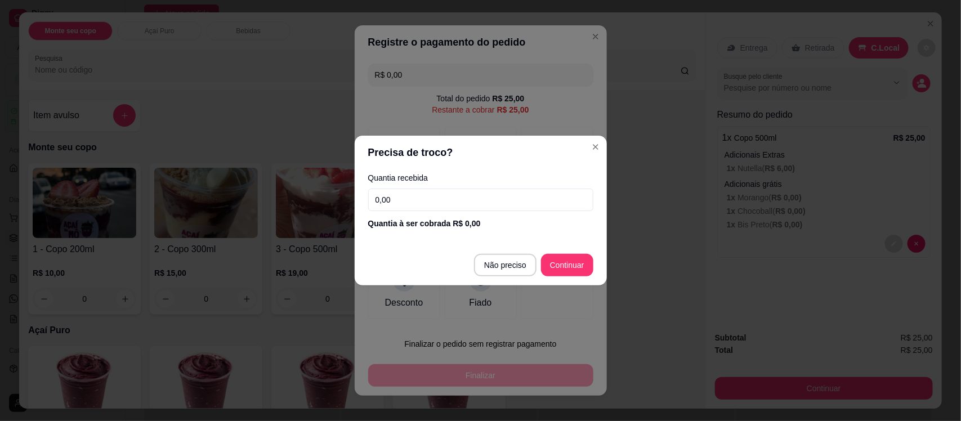
click at [457, 200] on input "0,00" at bounding box center [480, 200] width 225 height 23
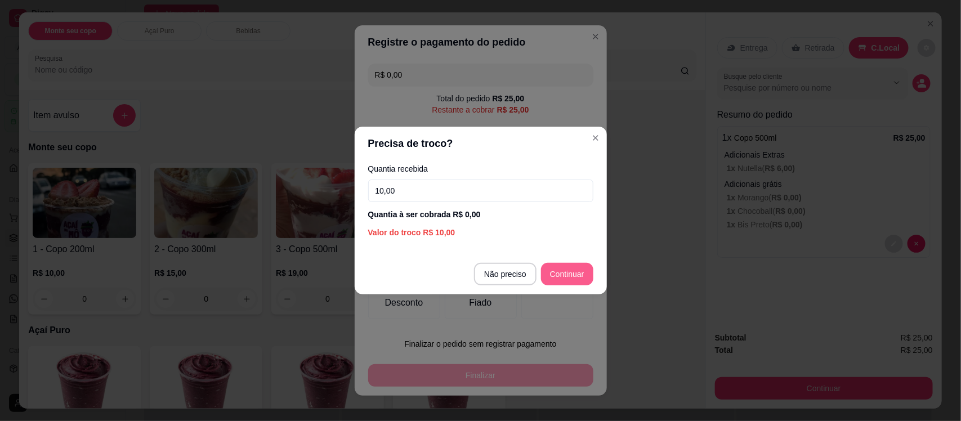
type input "10,00"
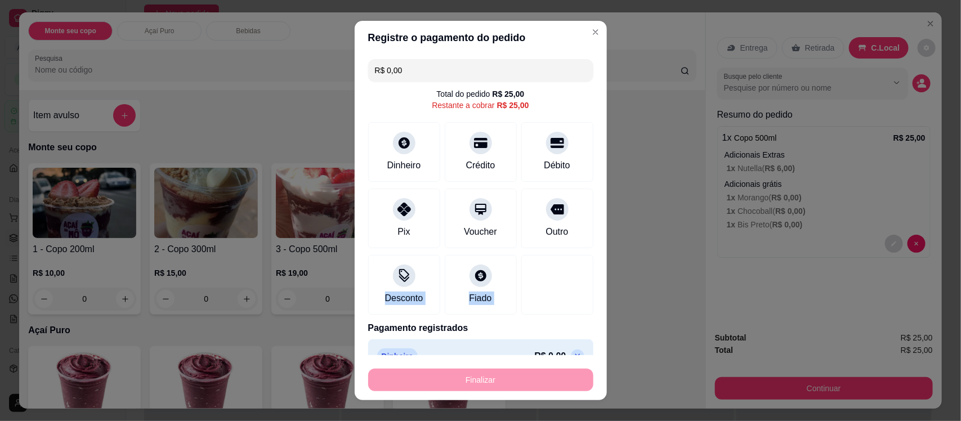
drag, startPoint x: 577, startPoint y: 244, endPoint x: 592, endPoint y: 285, distance: 44.1
click at [592, 285] on section "Registre o pagamento do pedido R$ 0,00 Total do pedido R$ 25,00 Restante a cobr…" at bounding box center [481, 210] width 252 height 379
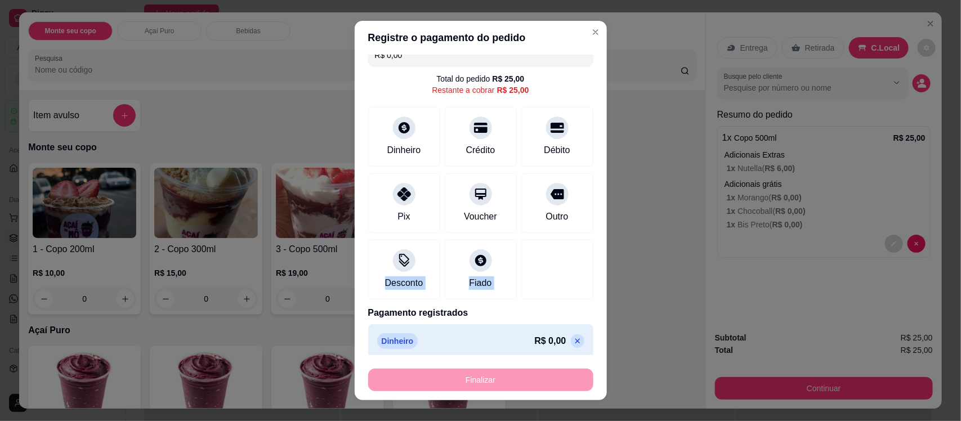
scroll to position [23, 0]
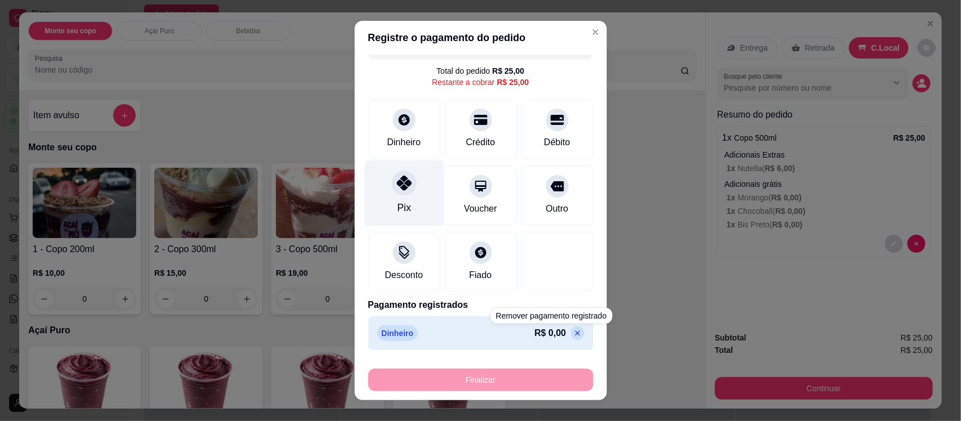
click at [390, 199] on div "Pix" at bounding box center [403, 193] width 79 height 66
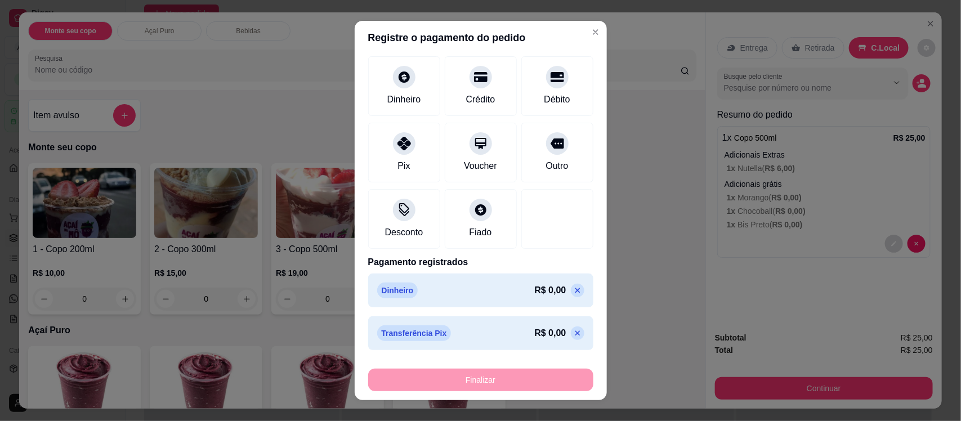
click at [534, 331] on p "R$ 0,00" at bounding box center [550, 333] width 32 height 14
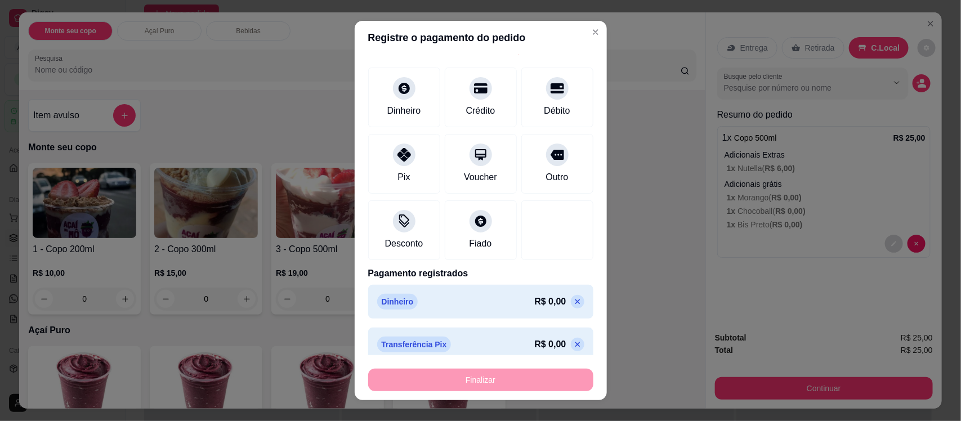
scroll to position [0, 0]
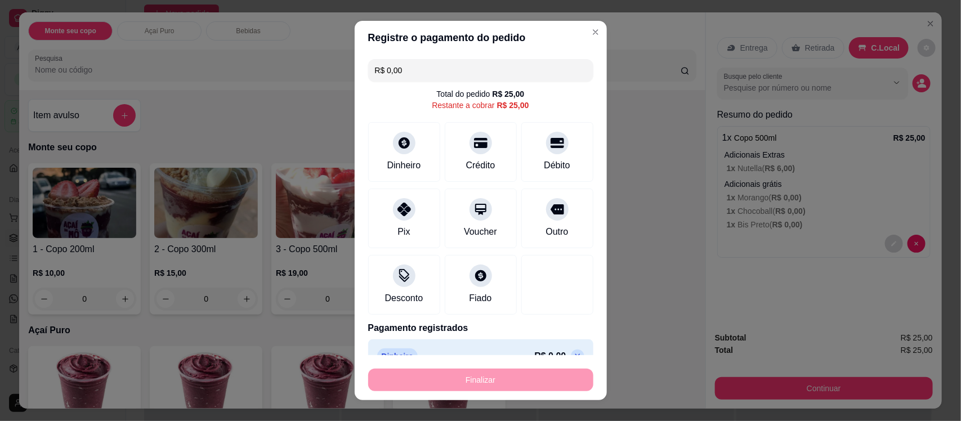
click at [498, 66] on input "R$ 0,00" at bounding box center [481, 70] width 212 height 23
type input "R$ 25,00"
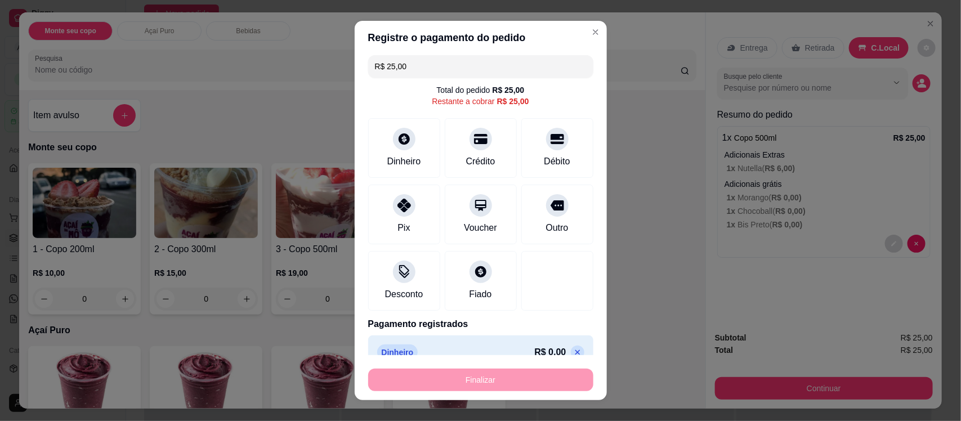
scroll to position [6, 0]
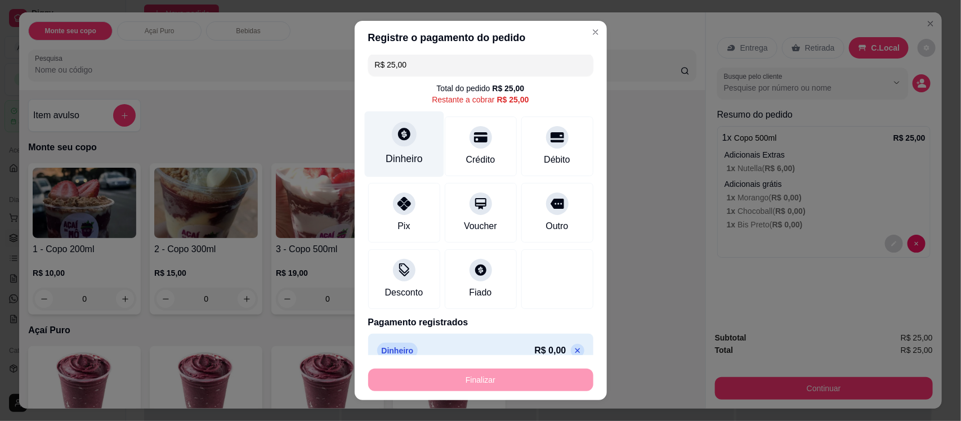
click at [392, 133] on div at bounding box center [404, 134] width 25 height 25
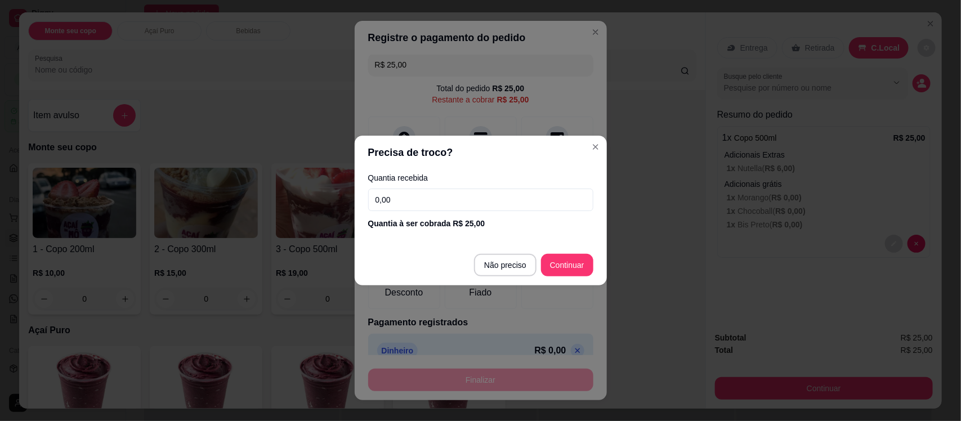
click at [462, 195] on input "0,00" at bounding box center [480, 200] width 225 height 23
type input "10,00"
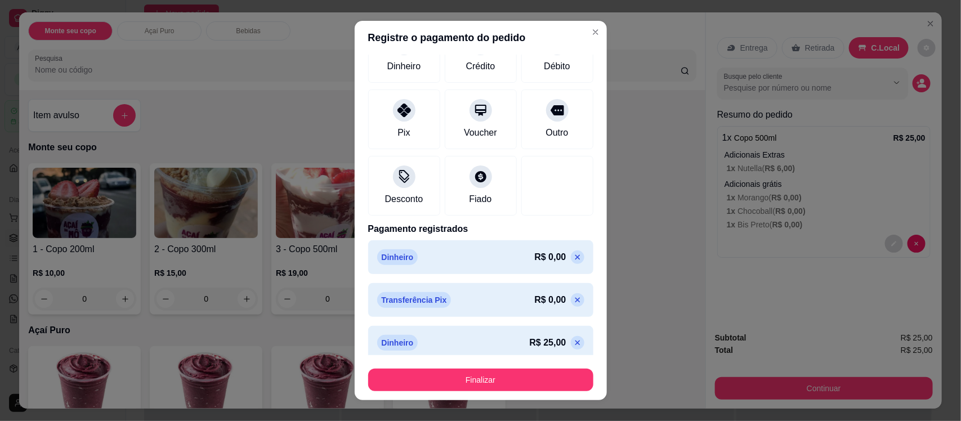
scroll to position [97, 0]
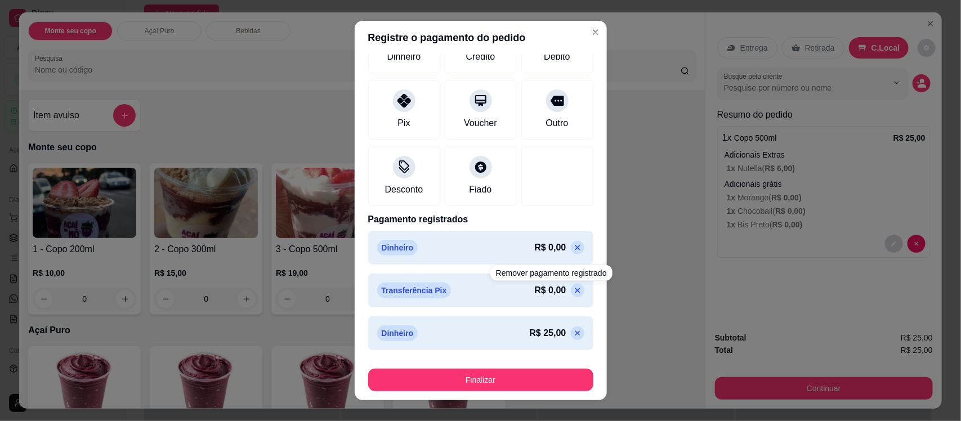
click at [573, 291] on icon at bounding box center [577, 290] width 9 height 9
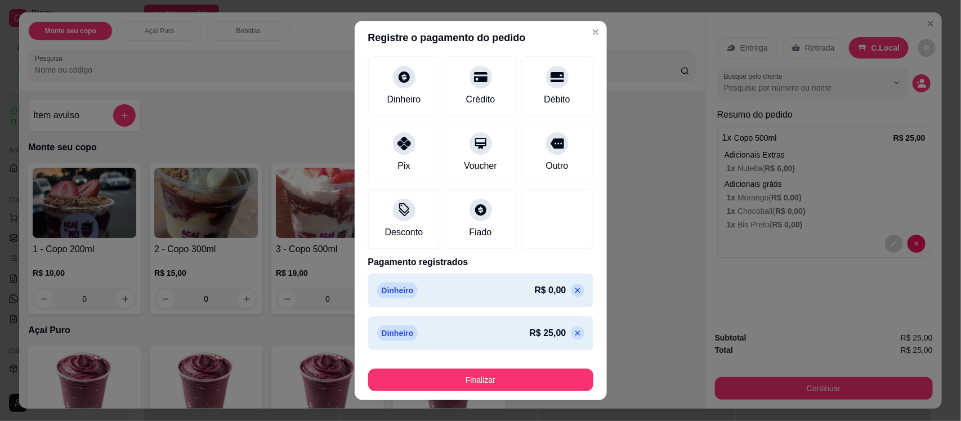
scroll to position [55, 0]
click at [573, 291] on icon at bounding box center [577, 290] width 9 height 9
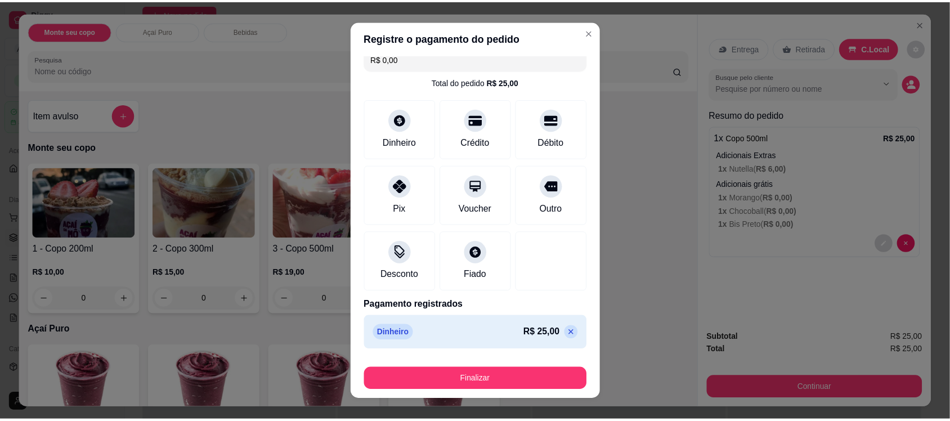
scroll to position [12, 0]
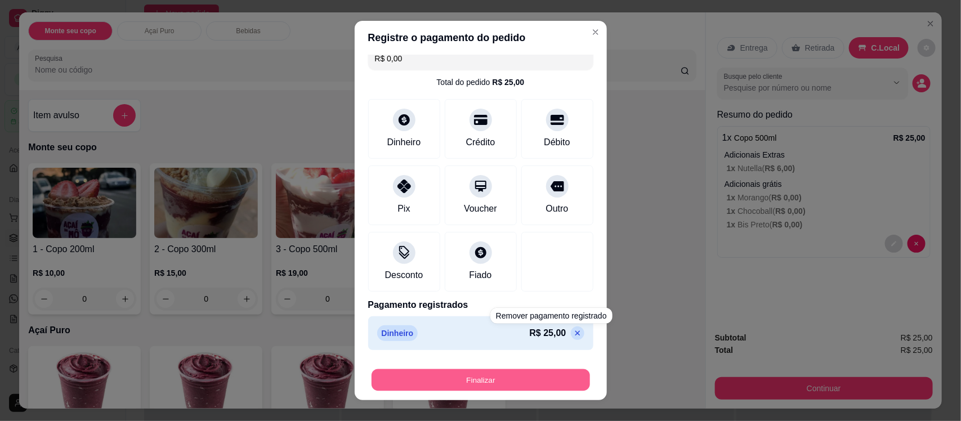
click at [536, 381] on button "Finalizar" at bounding box center [480, 380] width 218 height 22
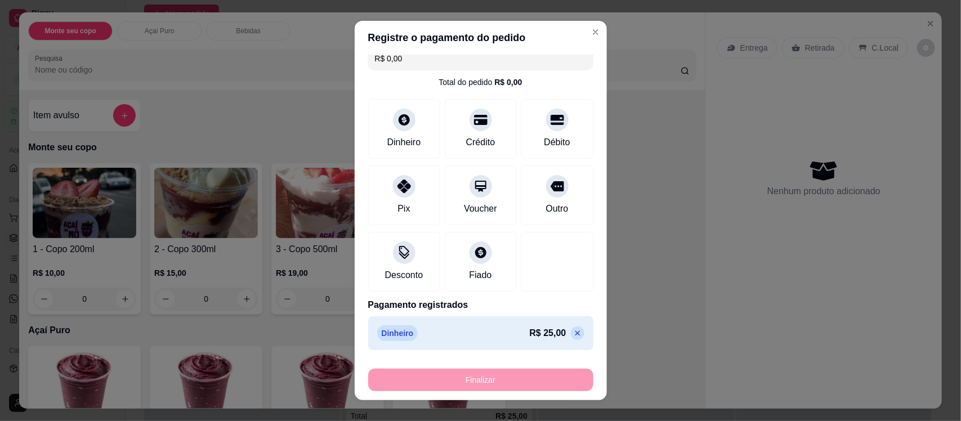
type input "-R$ 25,00"
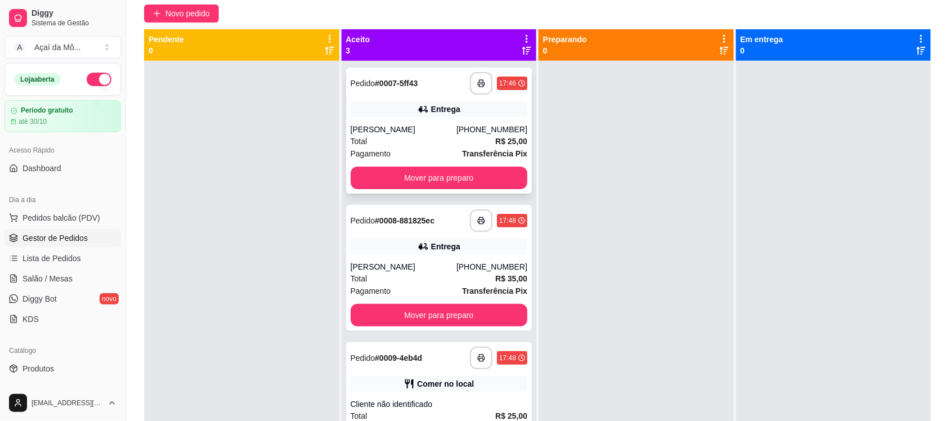
drag, startPoint x: 473, startPoint y: 100, endPoint x: 429, endPoint y: 80, distance: 48.3
click at [429, 80] on div "**********" at bounding box center [439, 83] width 177 height 23
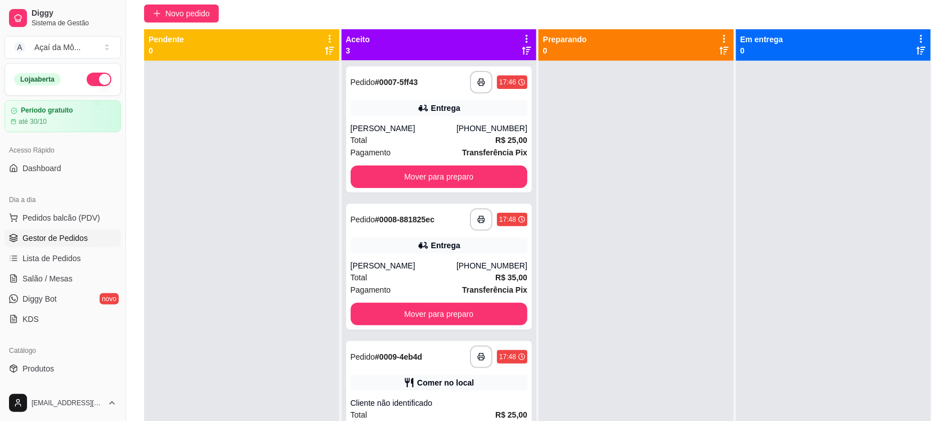
scroll to position [172, 0]
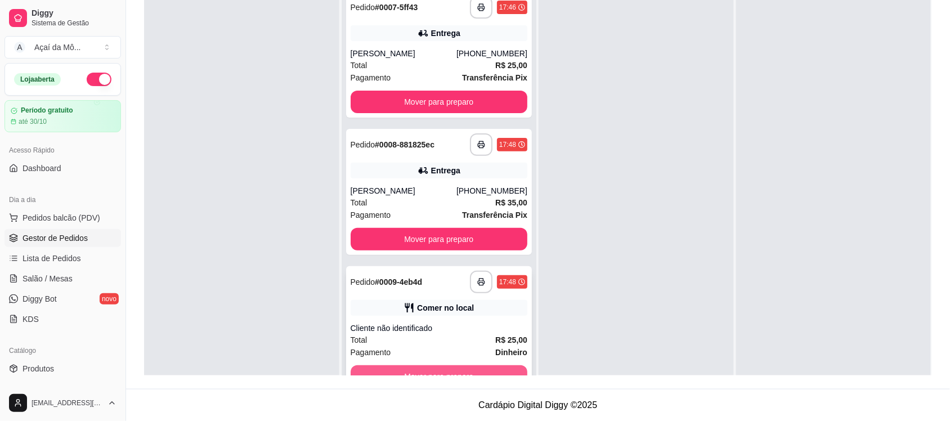
click at [419, 369] on button "Mover para preparo" at bounding box center [439, 376] width 177 height 23
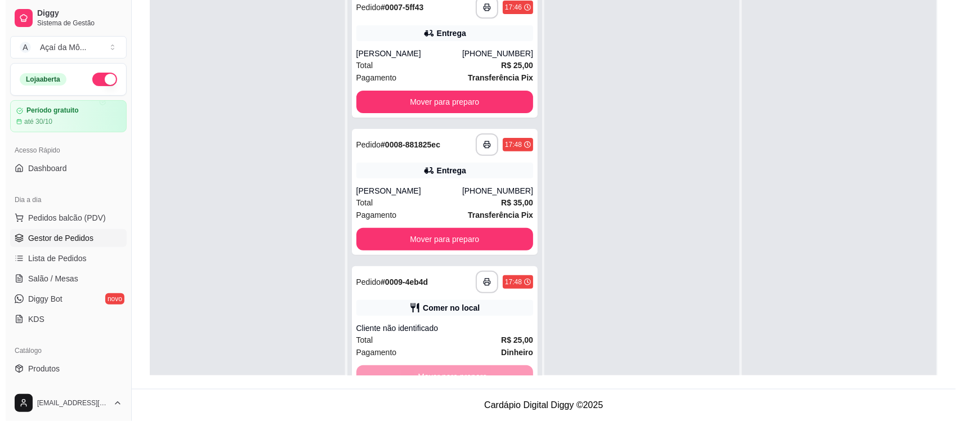
scroll to position [0, 0]
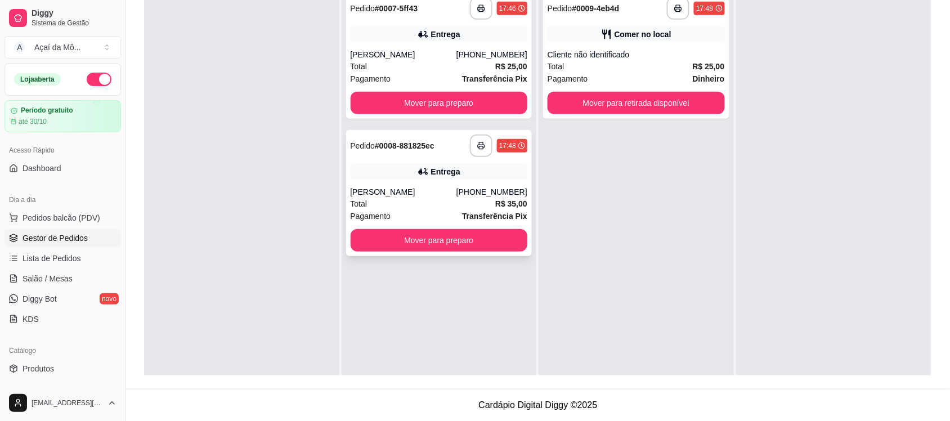
click at [427, 189] on div "[PERSON_NAME]" at bounding box center [404, 191] width 106 height 11
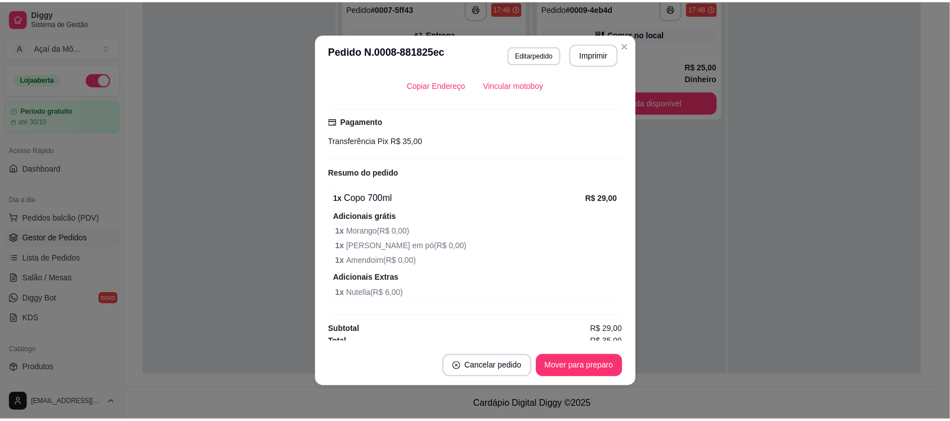
scroll to position [342, 0]
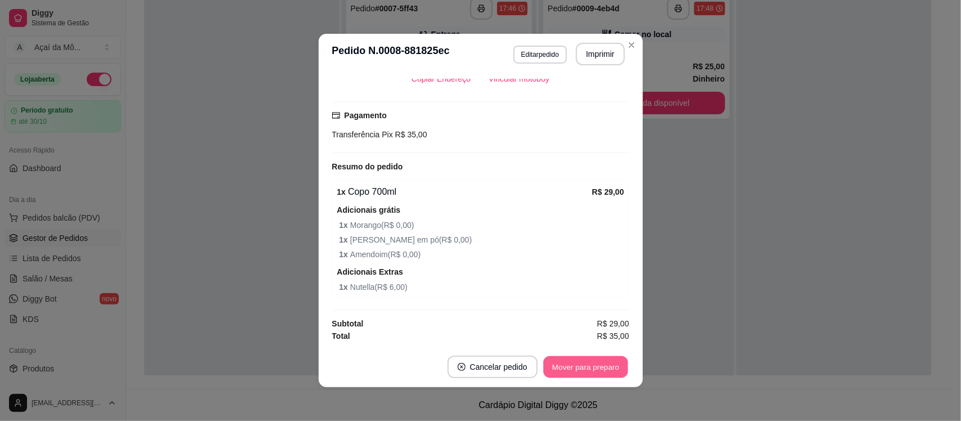
click at [594, 369] on button "Mover para preparo" at bounding box center [585, 367] width 84 height 22
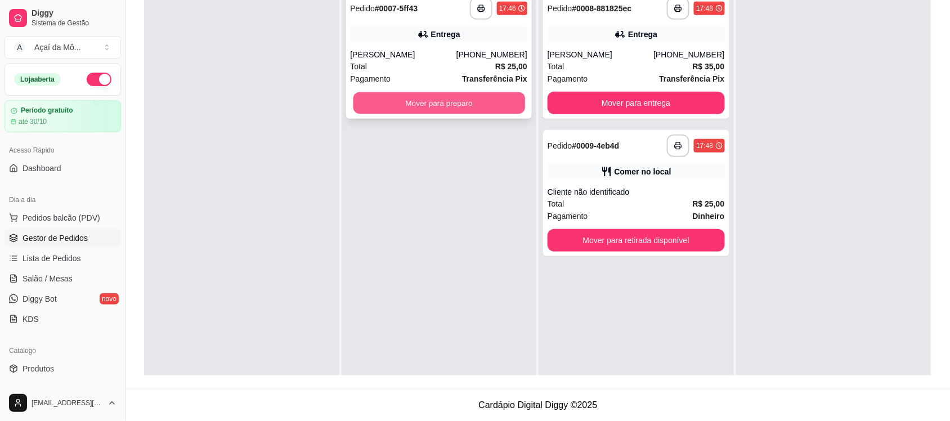
click at [477, 108] on button "Mover para preparo" at bounding box center [439, 103] width 172 height 22
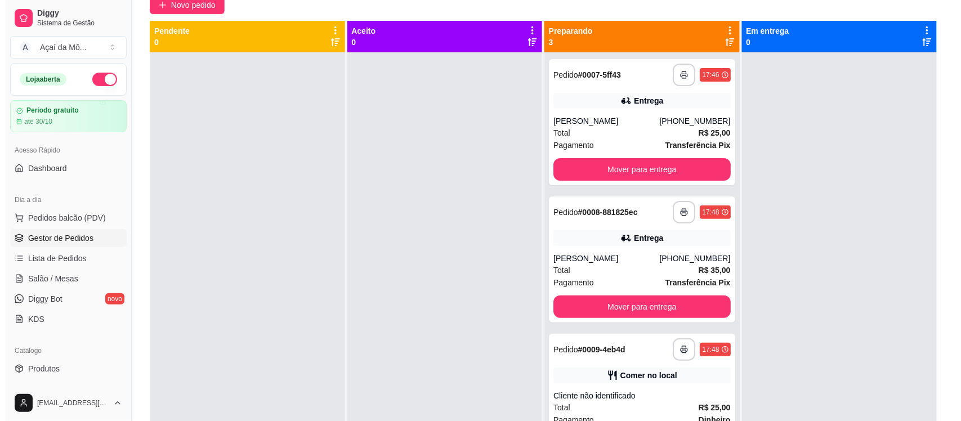
scroll to position [106, 0]
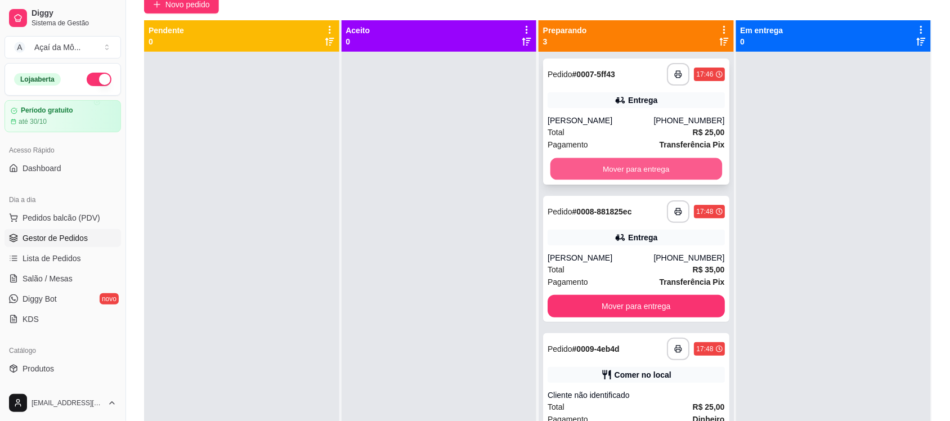
click at [674, 164] on button "Mover para entrega" at bounding box center [636, 169] width 172 height 22
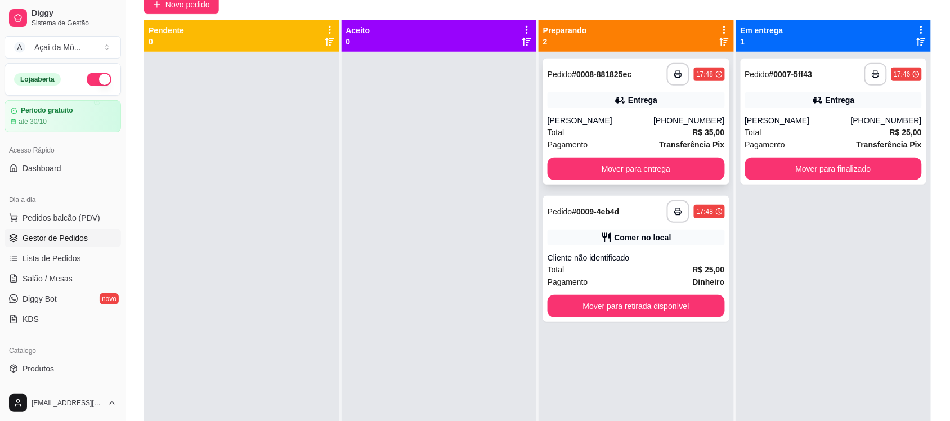
click at [619, 70] on strong "# 0008-881825ec" at bounding box center [602, 74] width 60 height 9
click at [819, 173] on button "Mover para finalizado" at bounding box center [833, 169] width 177 height 23
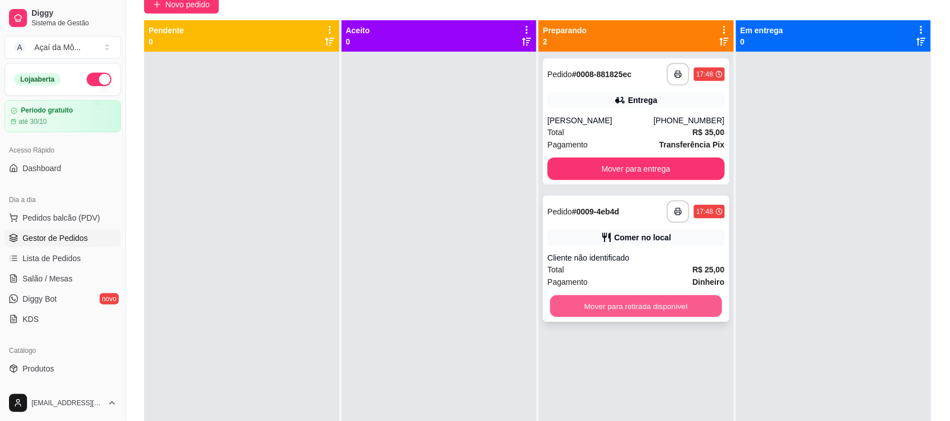
click at [637, 307] on button "Mover para retirada disponível" at bounding box center [636, 306] width 172 height 22
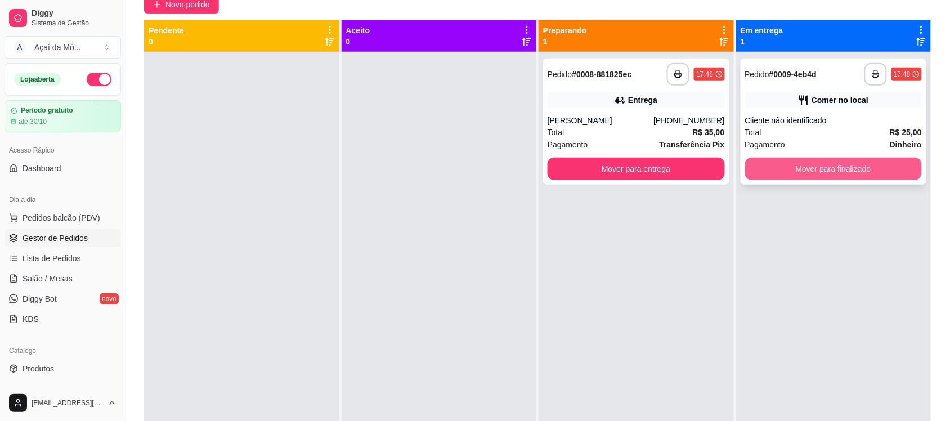
click at [784, 162] on button "Mover para finalizado" at bounding box center [833, 169] width 177 height 23
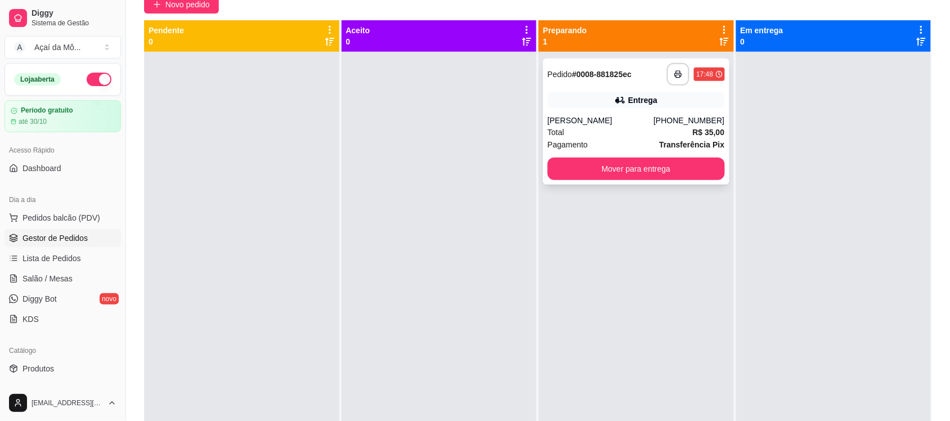
click at [648, 99] on div "Entrega" at bounding box center [642, 100] width 29 height 11
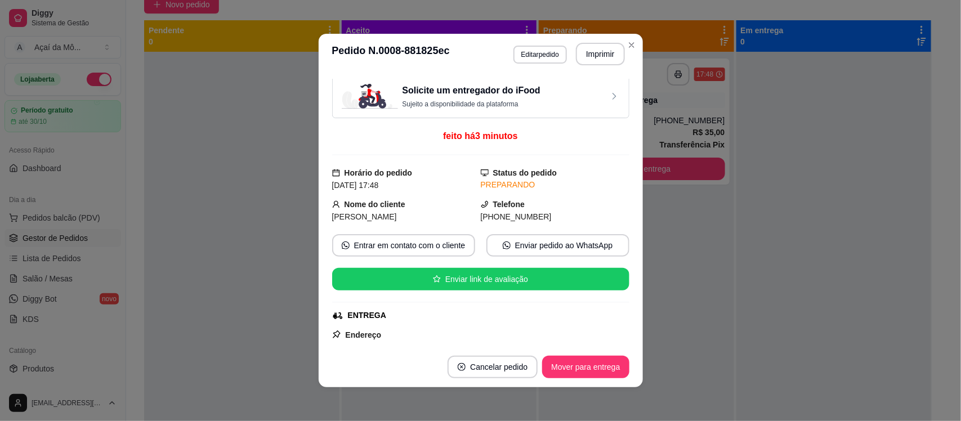
scroll to position [0, 0]
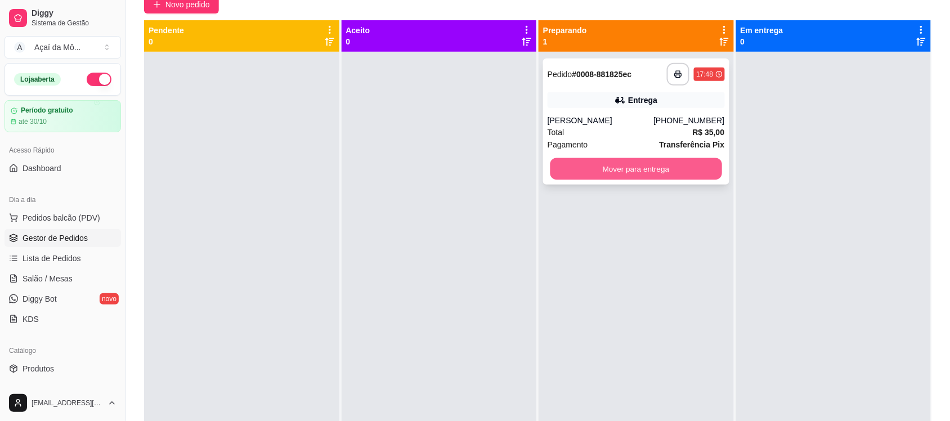
click at [594, 174] on button "Mover para entrega" at bounding box center [636, 169] width 172 height 22
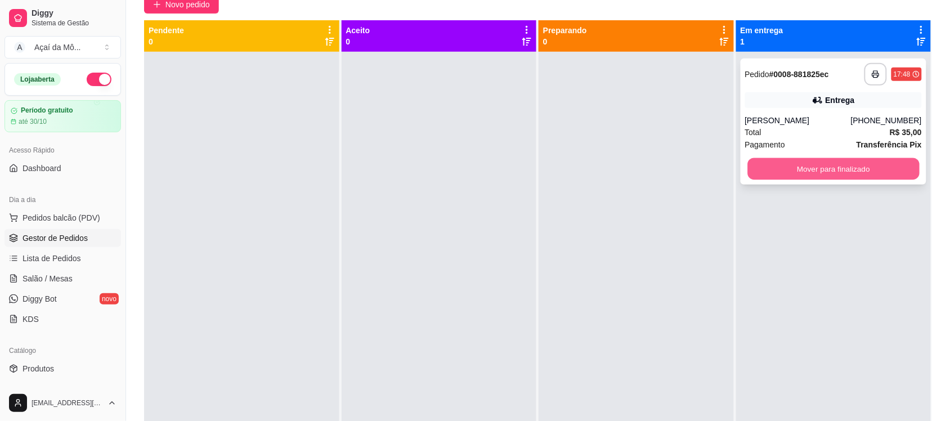
click at [791, 169] on button "Mover para finalizado" at bounding box center [833, 169] width 172 height 22
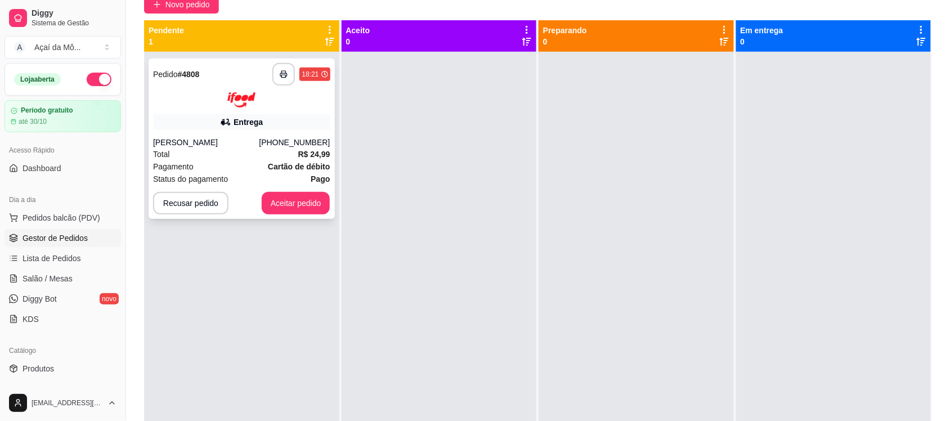
click at [207, 95] on div at bounding box center [241, 99] width 177 height 15
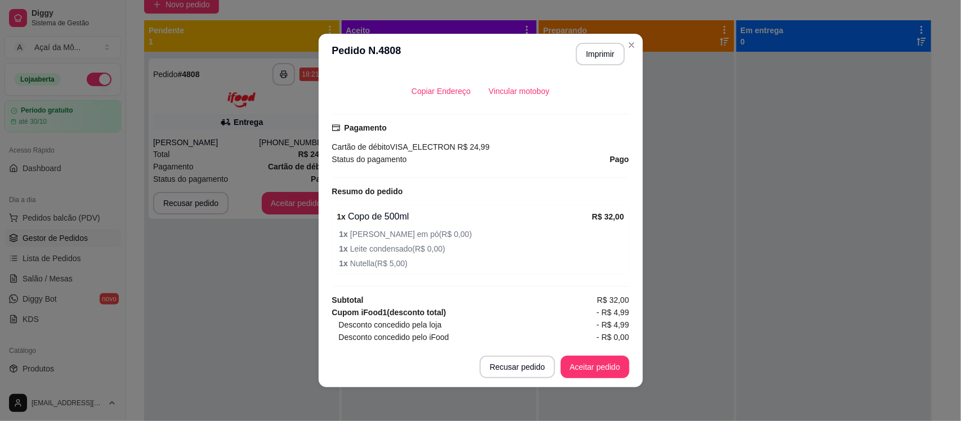
scroll to position [314, 0]
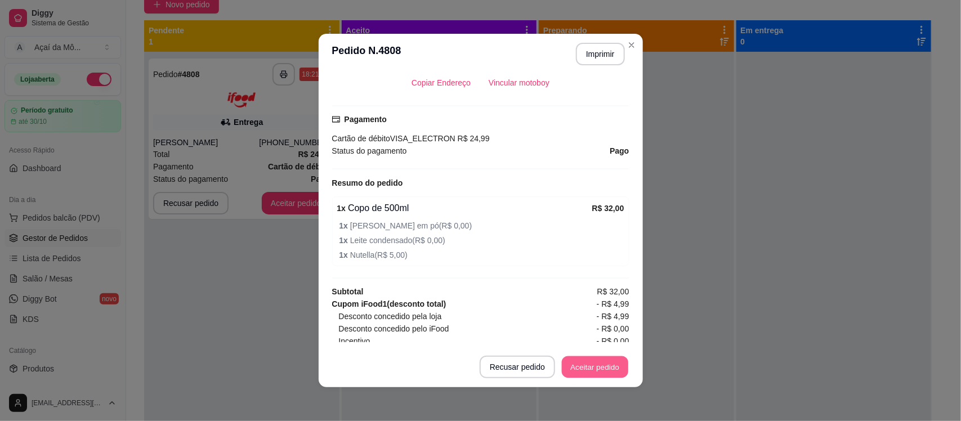
click at [573, 370] on button "Aceitar pedido" at bounding box center [595, 367] width 66 height 22
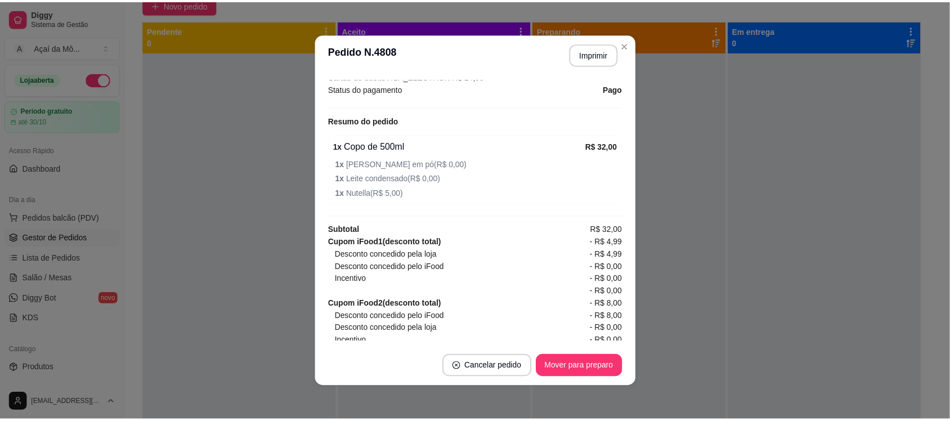
scroll to position [434, 0]
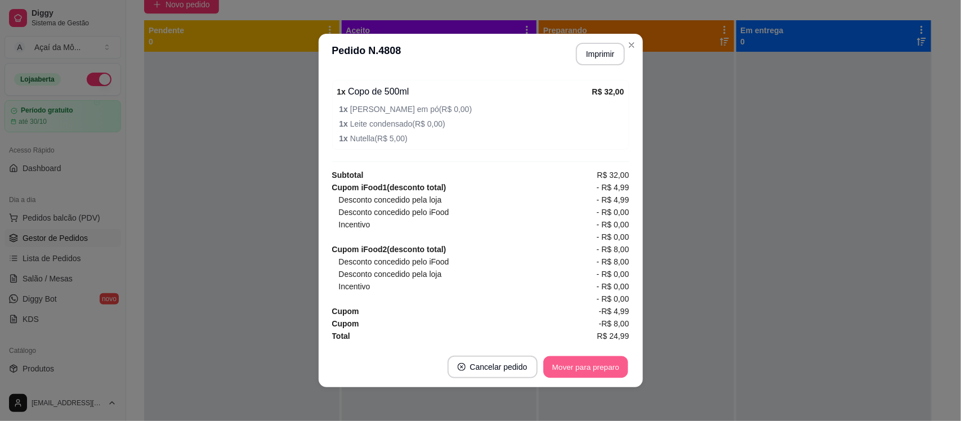
click at [602, 373] on button "Mover para preparo" at bounding box center [585, 367] width 84 height 22
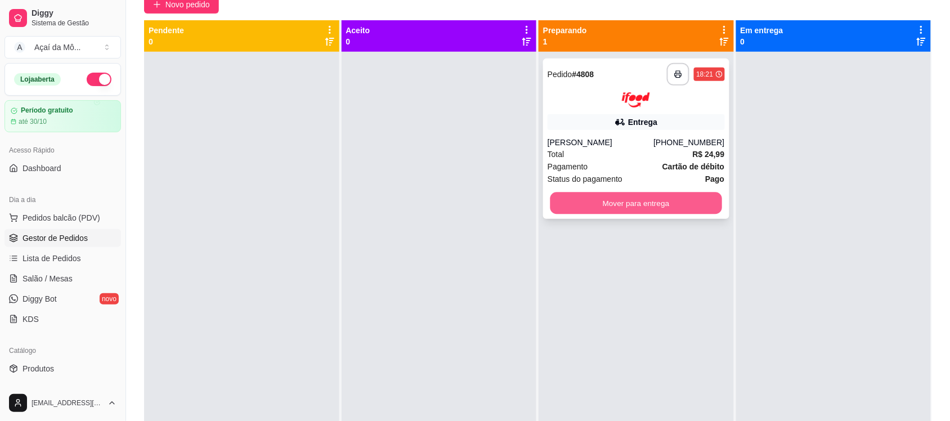
click at [607, 204] on button "Mover para entrega" at bounding box center [636, 203] width 172 height 22
